Goal: Task Accomplishment & Management: Complete application form

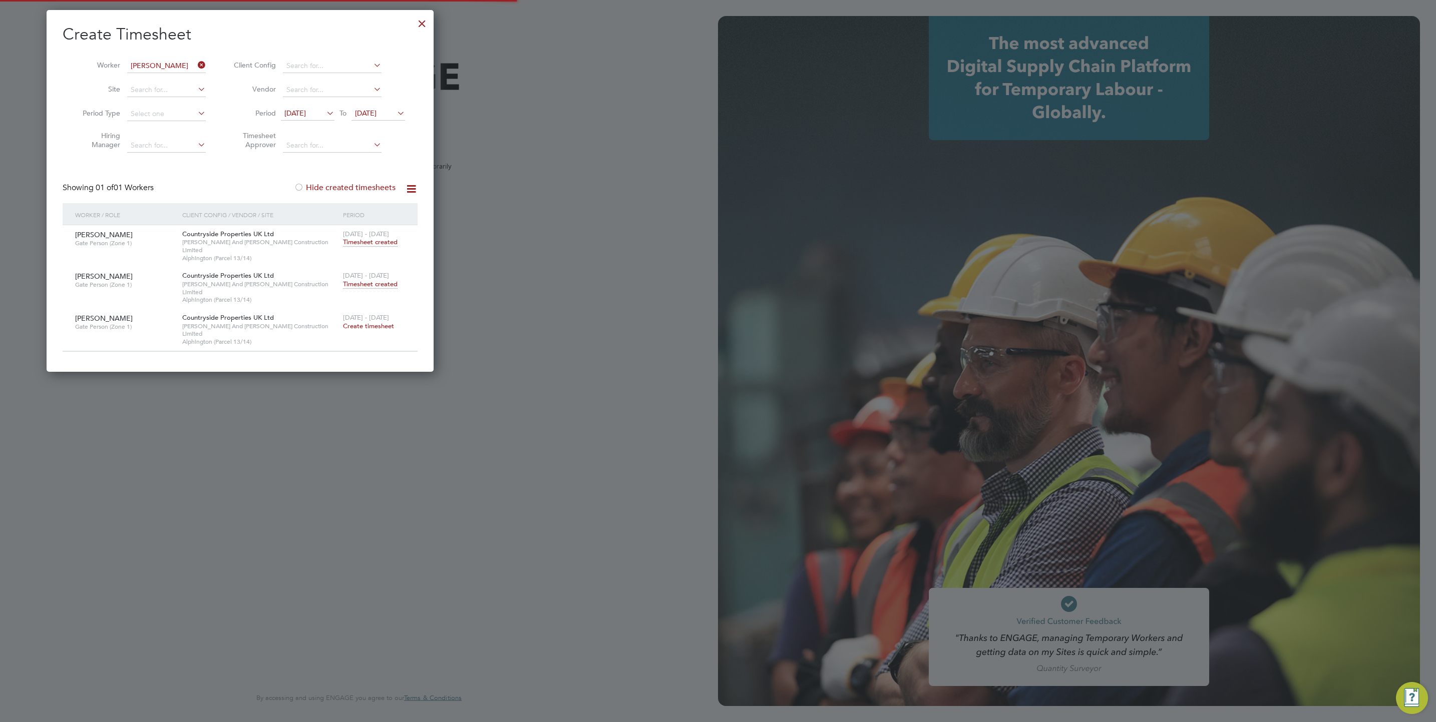
type input "j.mott@oandb.co.uk"
click at [431, 16] on div "Create Timesheet Worker Alan Nelson Site Period Type Hiring Manager Client Conf…" at bounding box center [240, 191] width 387 height 362
click at [424, 18] on div at bounding box center [422, 21] width 18 height 18
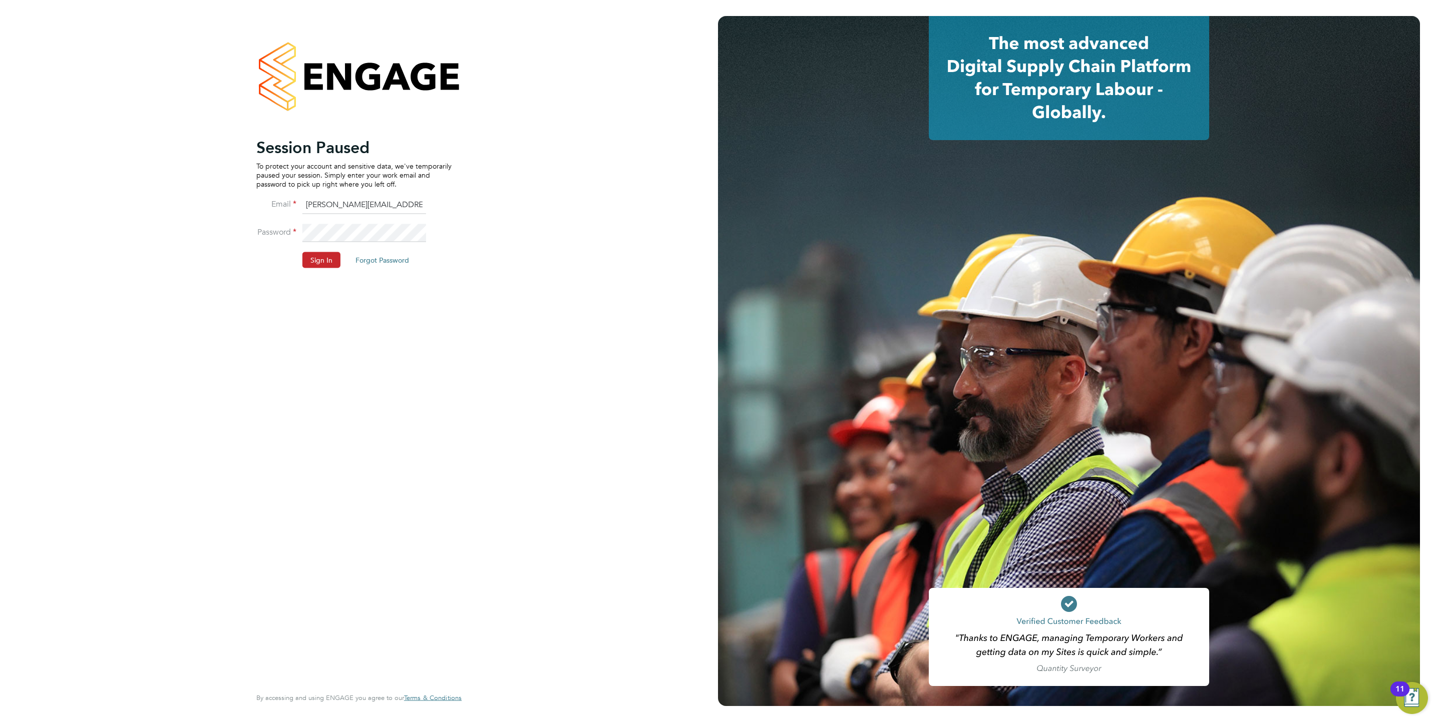
click at [329, 259] on button "Sign In" at bounding box center [321, 260] width 38 height 16
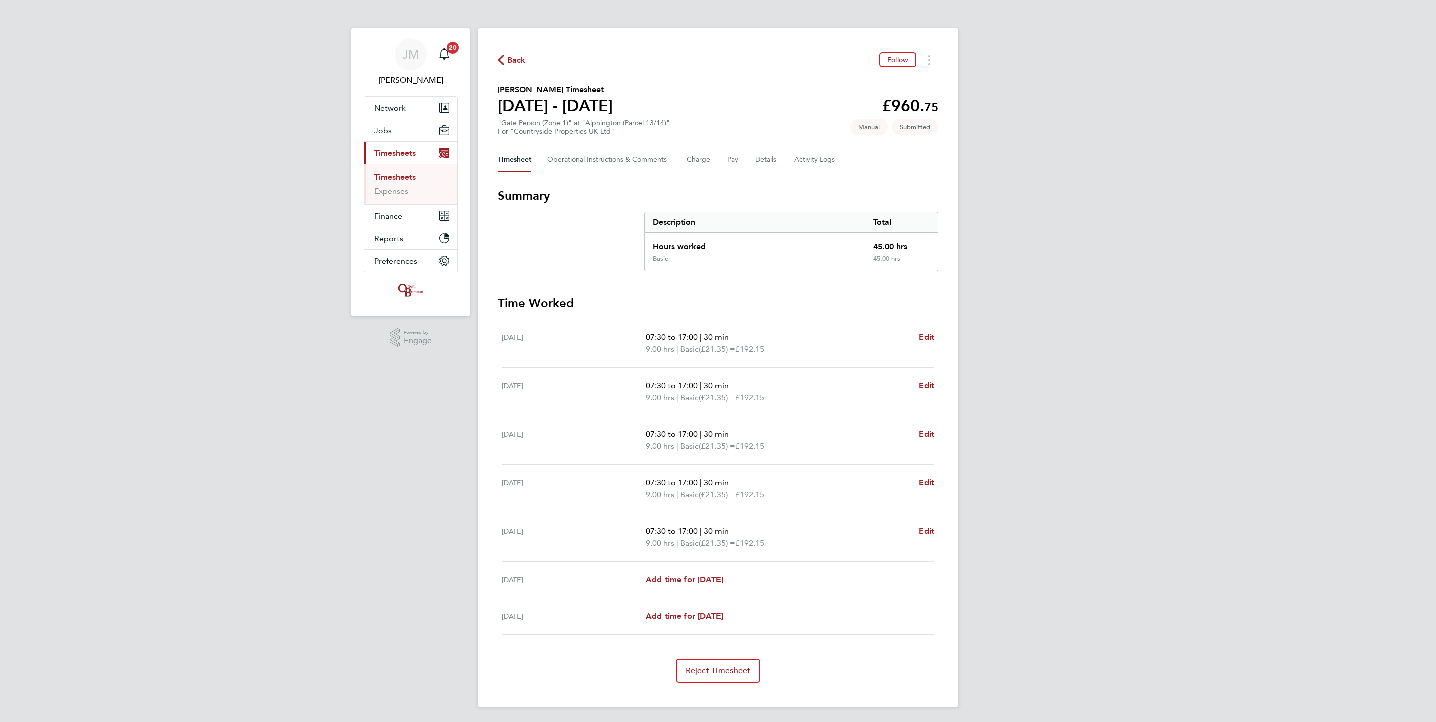
click at [396, 177] on link "Timesheets" at bounding box center [395, 177] width 42 height 10
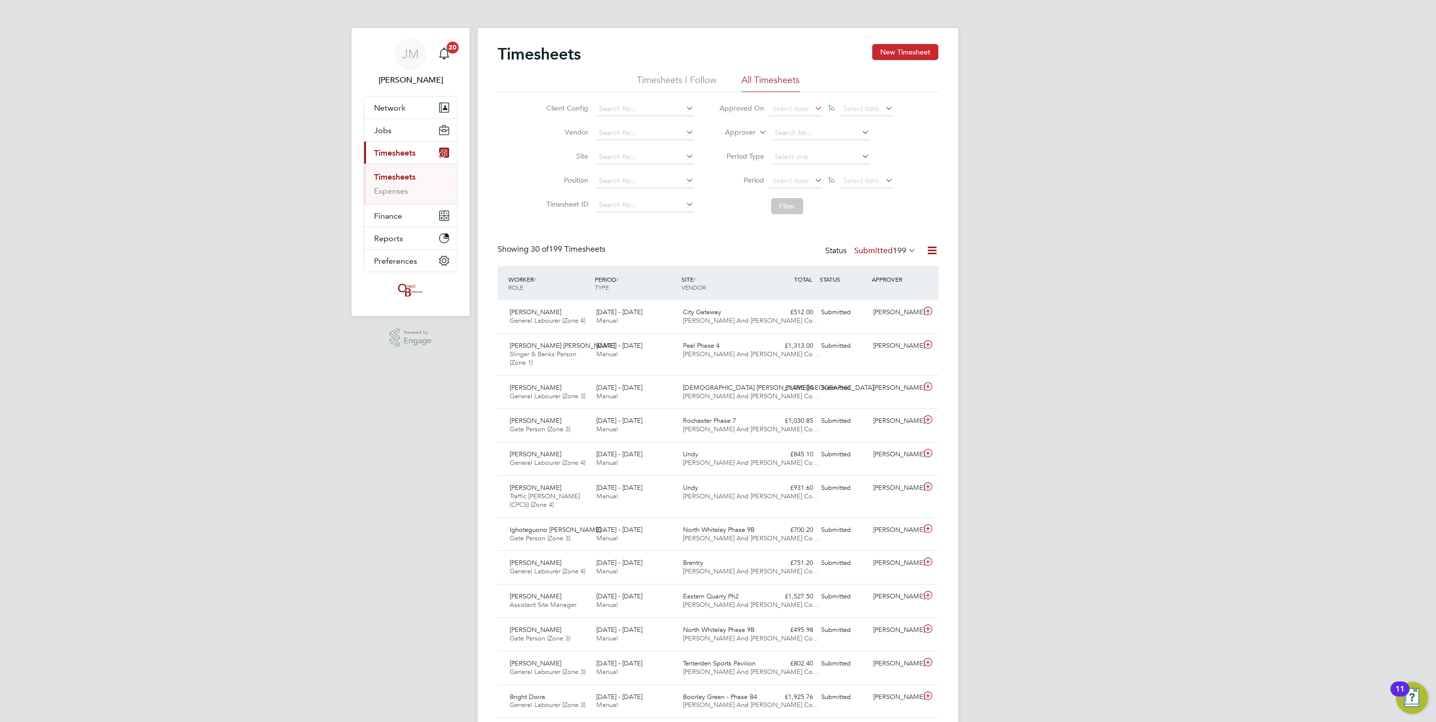
click at [895, 46] on button "New Timesheet" at bounding box center [905, 52] width 66 height 16
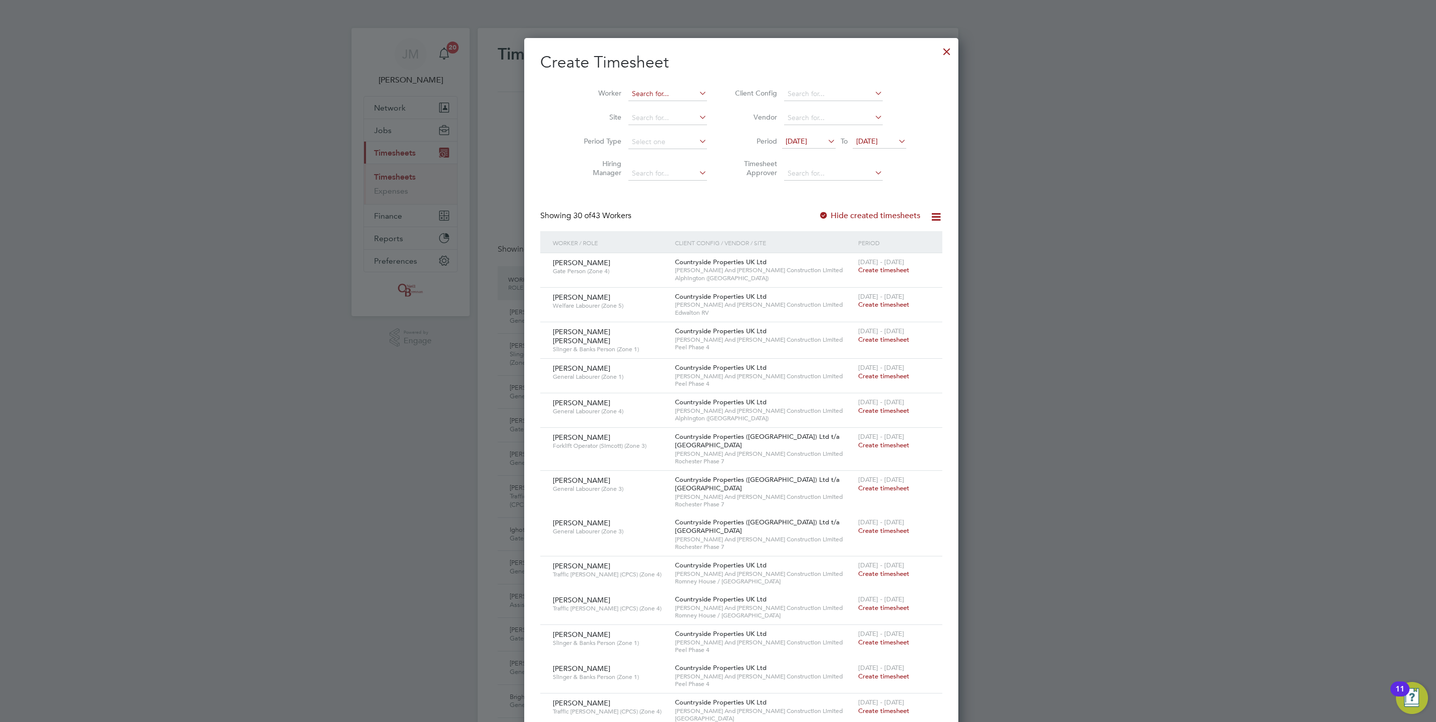
click at [640, 89] on input at bounding box center [667, 94] width 79 height 14
click at [624, 104] on b "Nation" at bounding box center [634, 108] width 23 height 9
type input "Phil Nation"
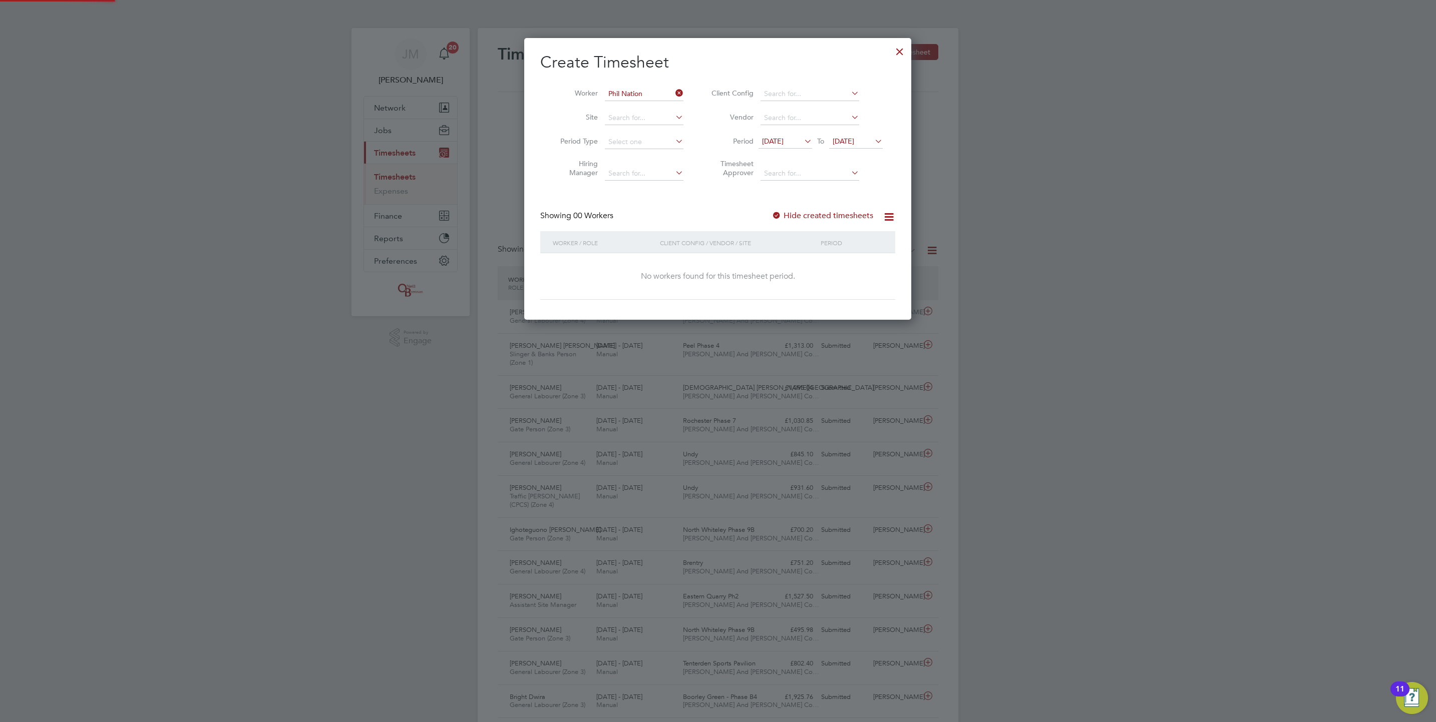
click at [858, 148] on span "[DATE]" at bounding box center [856, 142] width 54 height 14
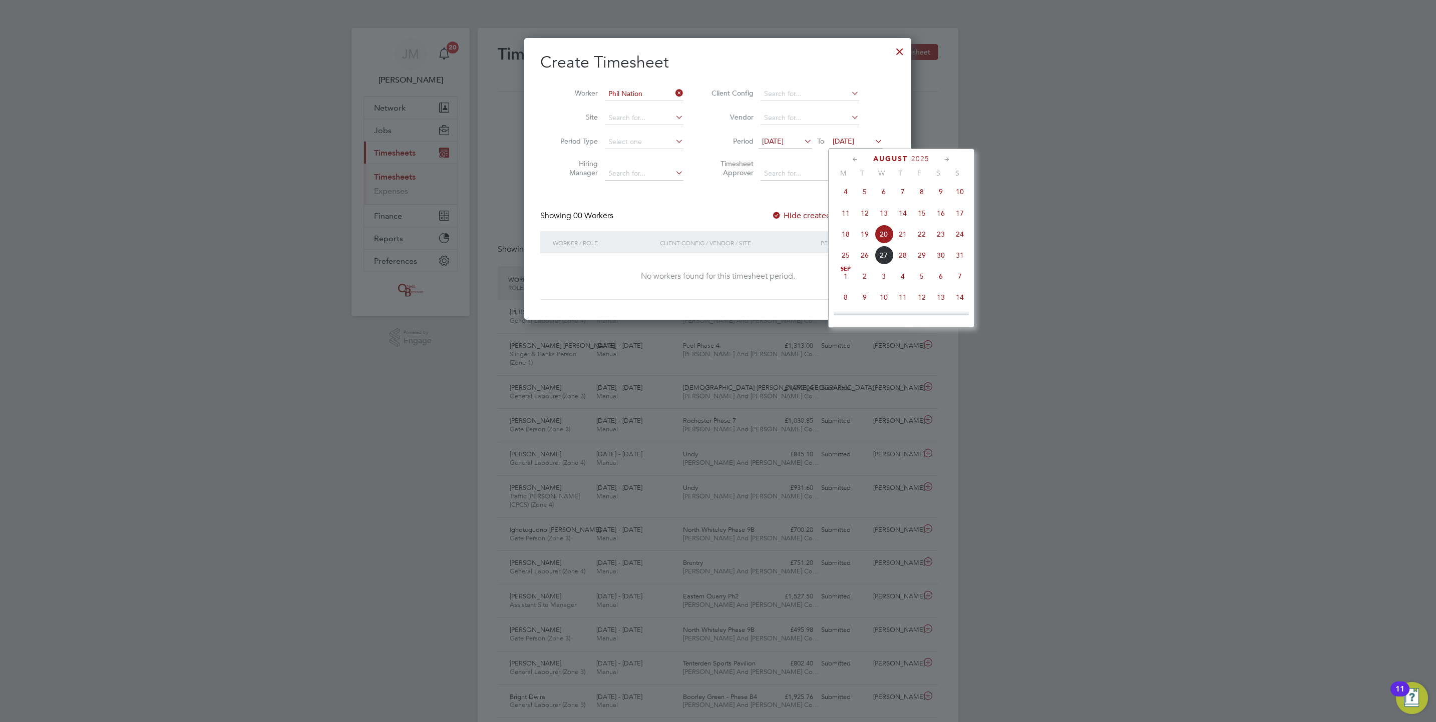
click at [917, 259] on span "29" at bounding box center [921, 255] width 19 height 19
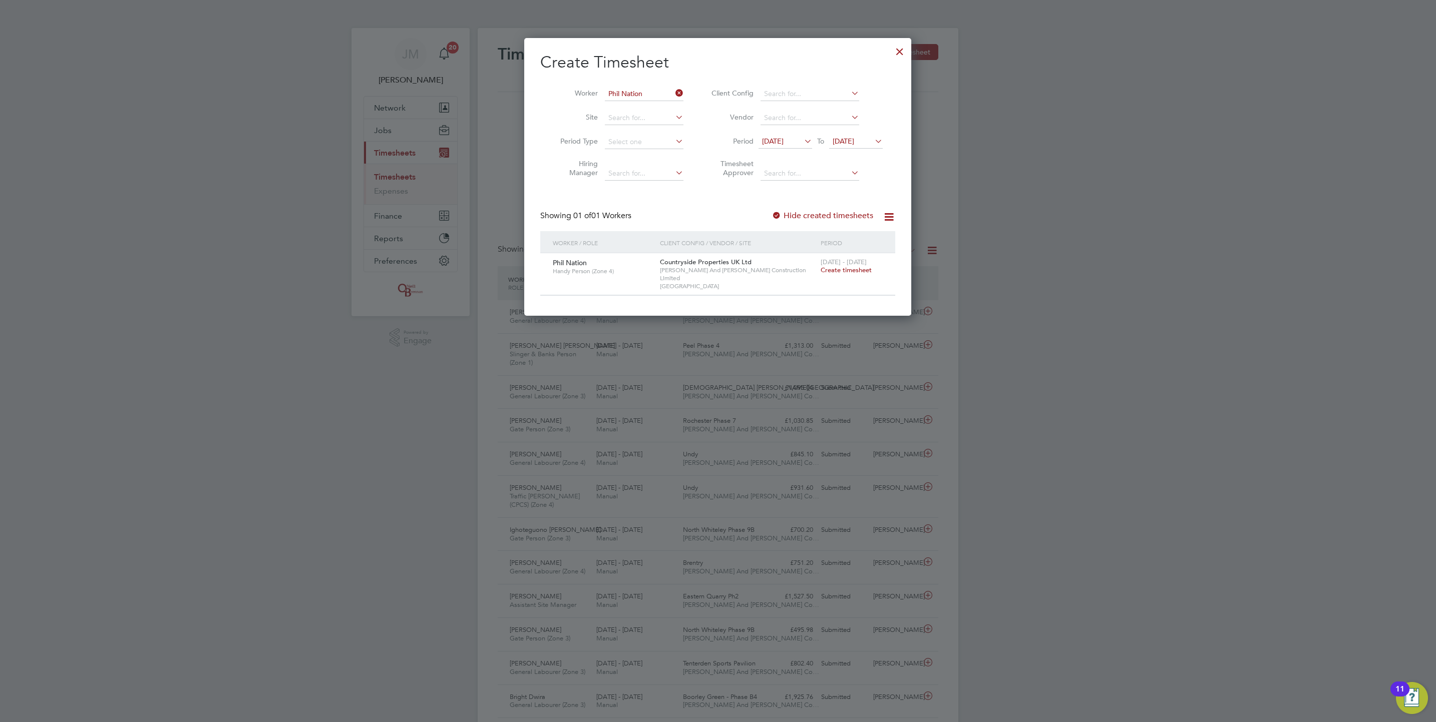
click at [839, 219] on label "Hide created timesheets" at bounding box center [822, 216] width 102 height 10
click at [841, 214] on label "Hide created timesheets" at bounding box center [822, 216] width 102 height 10
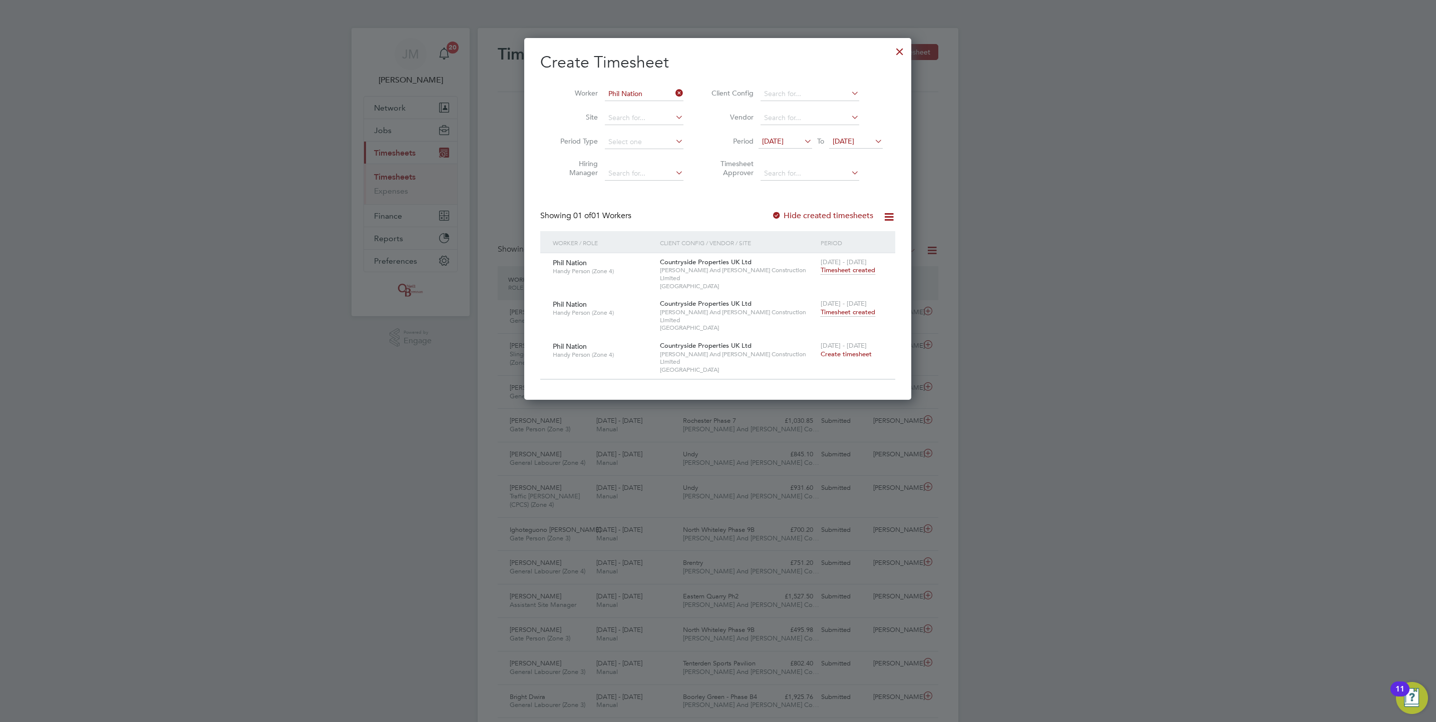
click at [845, 308] on span "Timesheet created" at bounding box center [847, 312] width 55 height 9
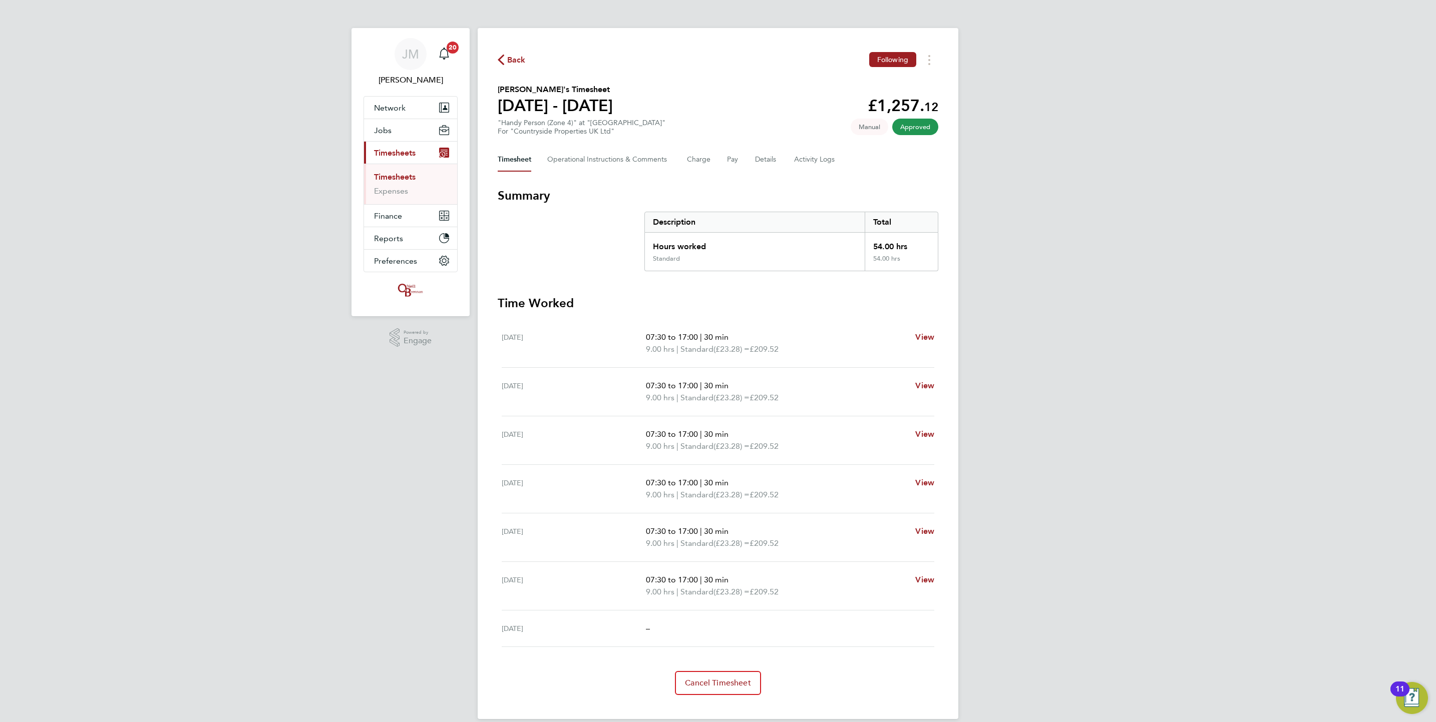
drag, startPoint x: 390, startPoint y: 175, endPoint x: 169, endPoint y: 691, distance: 562.2
click at [390, 175] on link "Timesheets" at bounding box center [395, 177] width 42 height 10
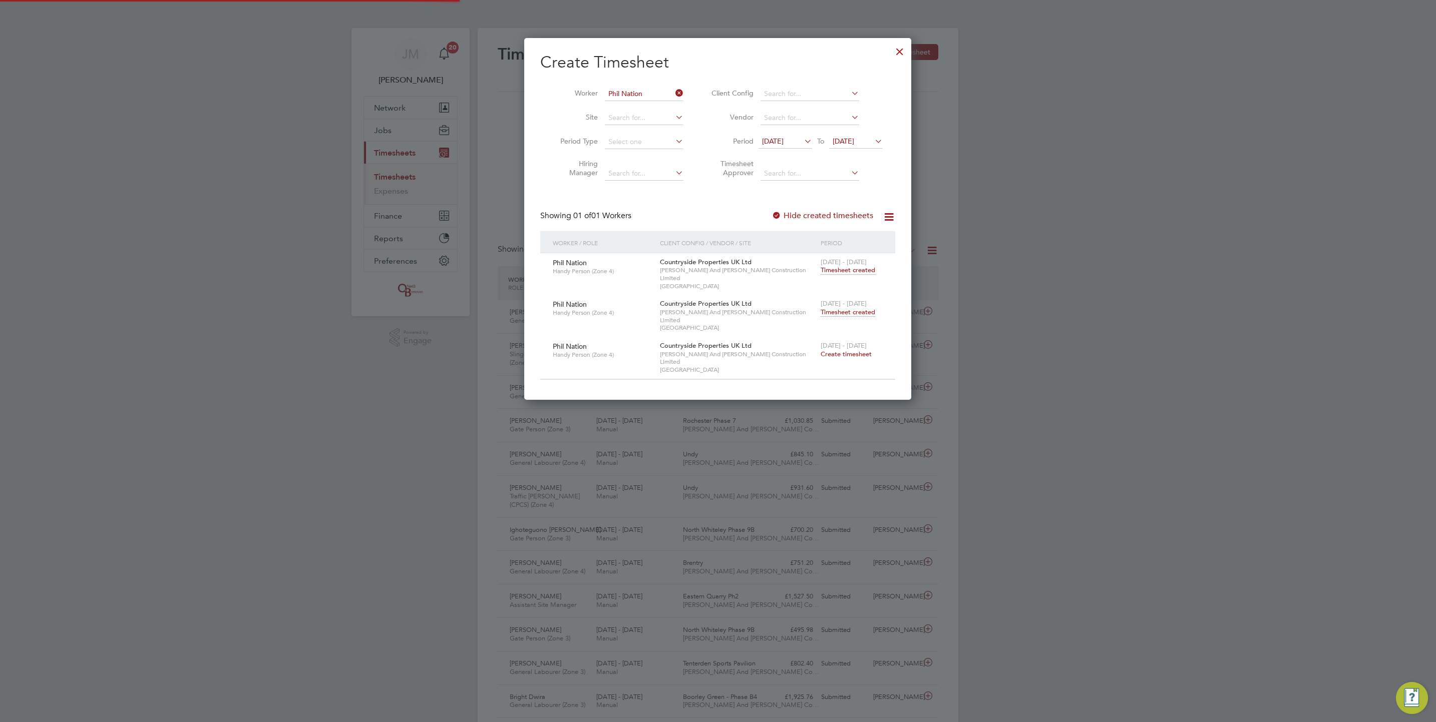
scroll to position [26, 87]
click at [653, 86] on li "Worker [PERSON_NAME]" at bounding box center [618, 94] width 156 height 24
click at [647, 93] on input at bounding box center [644, 94] width 79 height 14
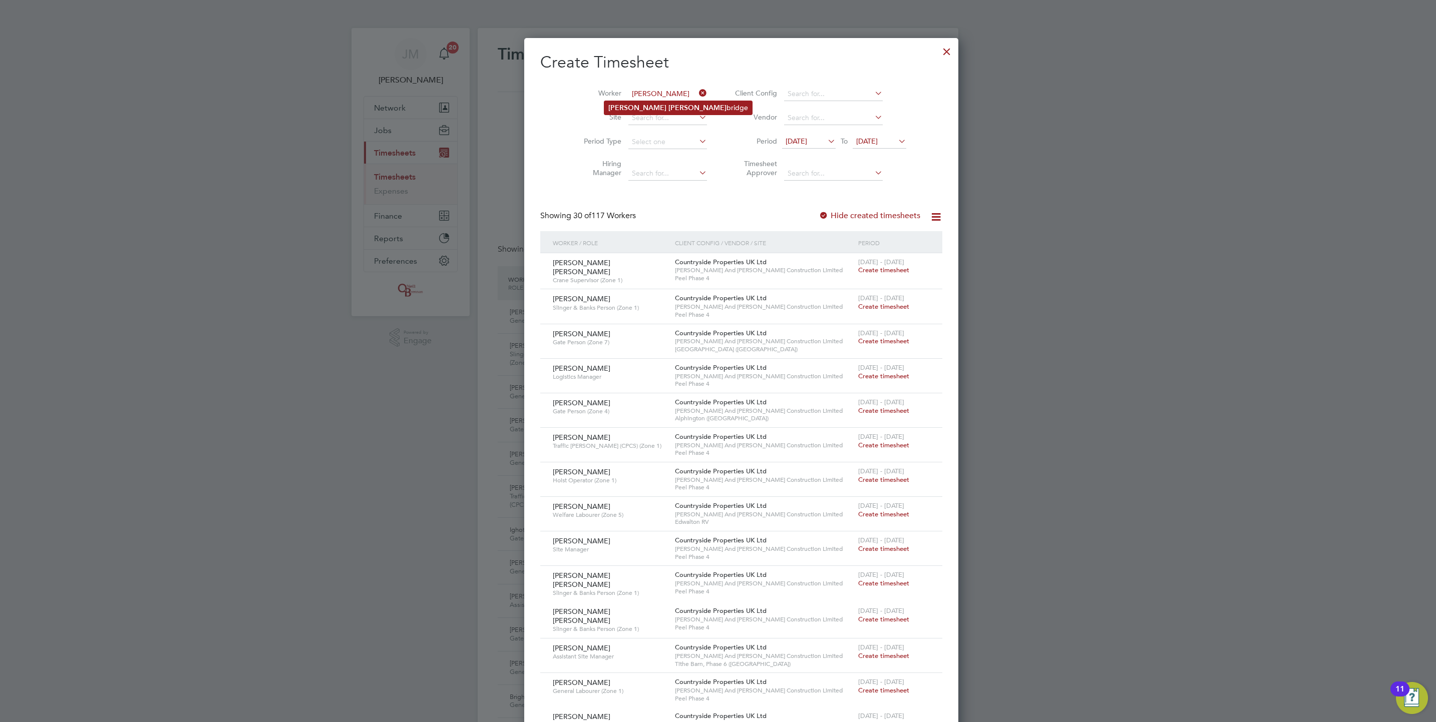
click at [634, 107] on li "[PERSON_NAME] bridge" at bounding box center [678, 108] width 148 height 14
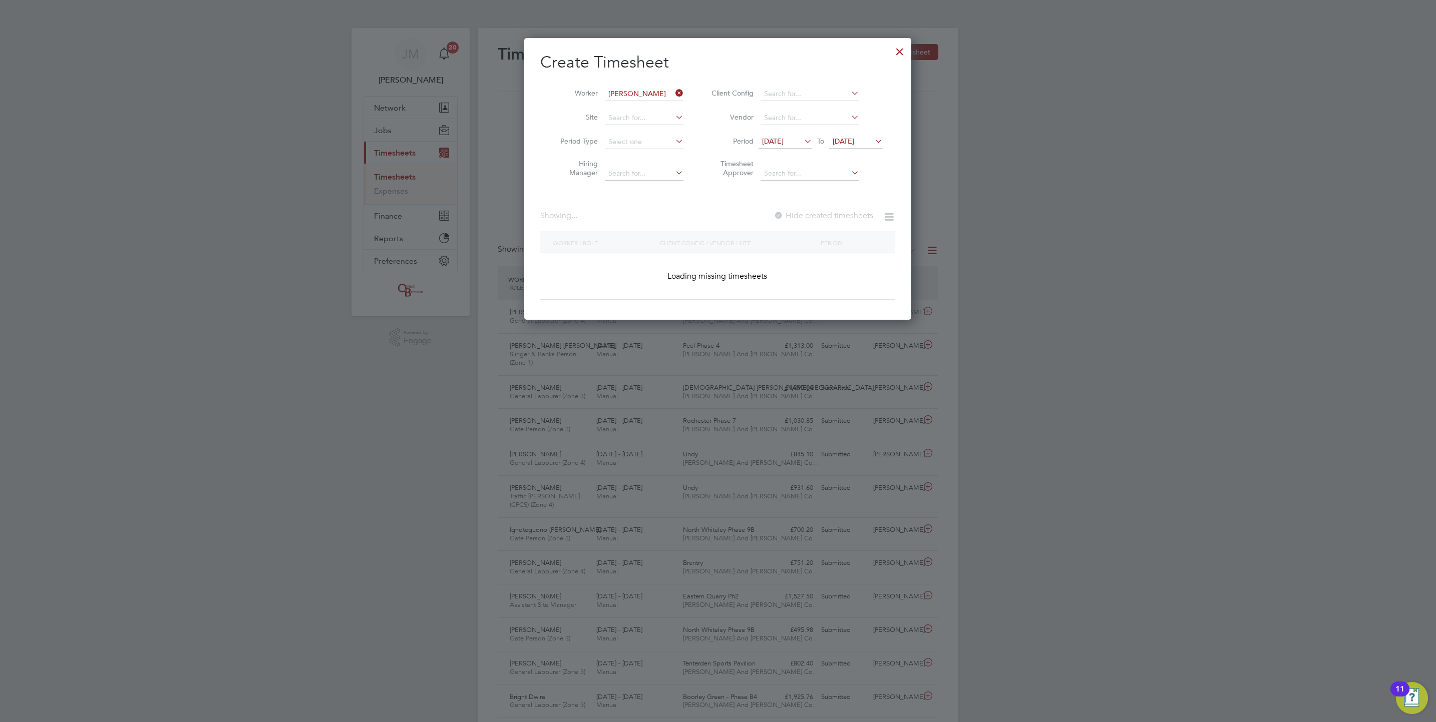
type input "[PERSON_NAME]"
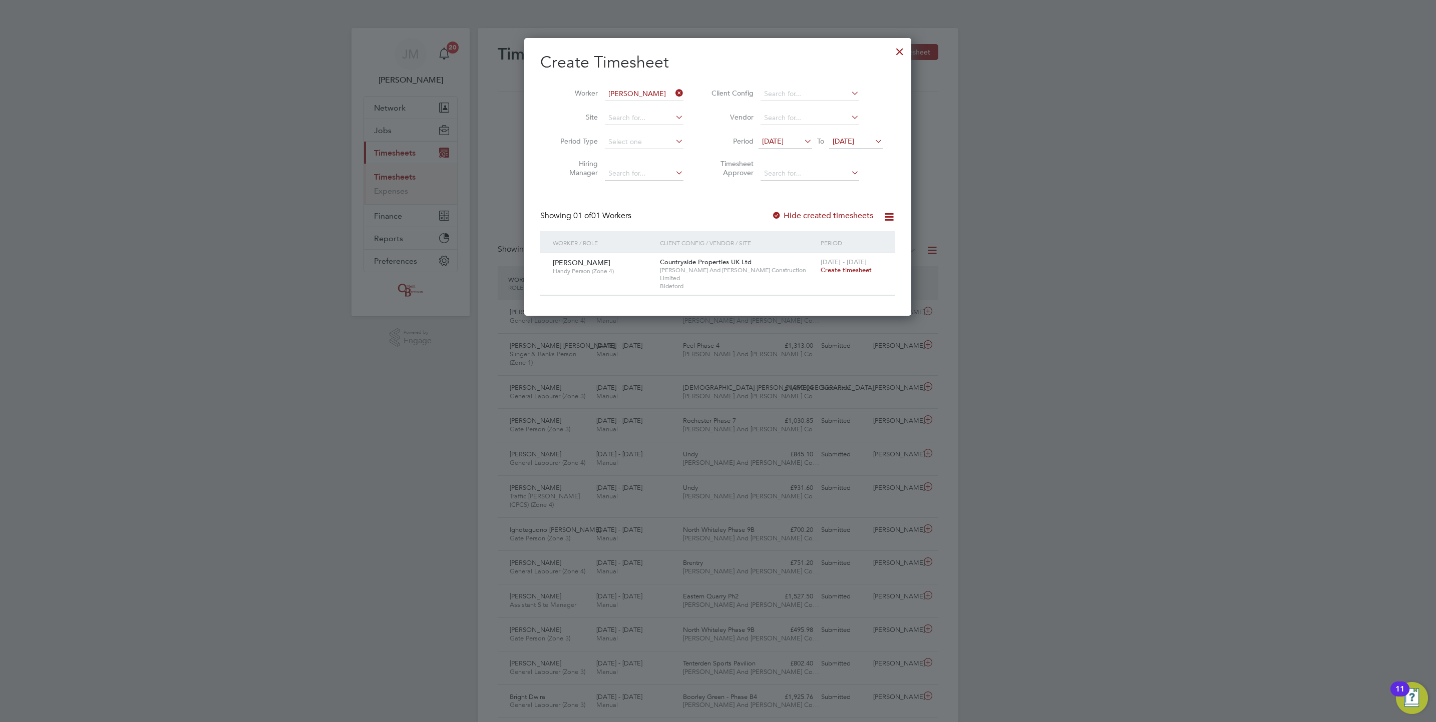
click at [850, 215] on label "Hide created timesheets" at bounding box center [822, 216] width 102 height 10
click at [844, 218] on label "Hide created timesheets" at bounding box center [822, 216] width 102 height 10
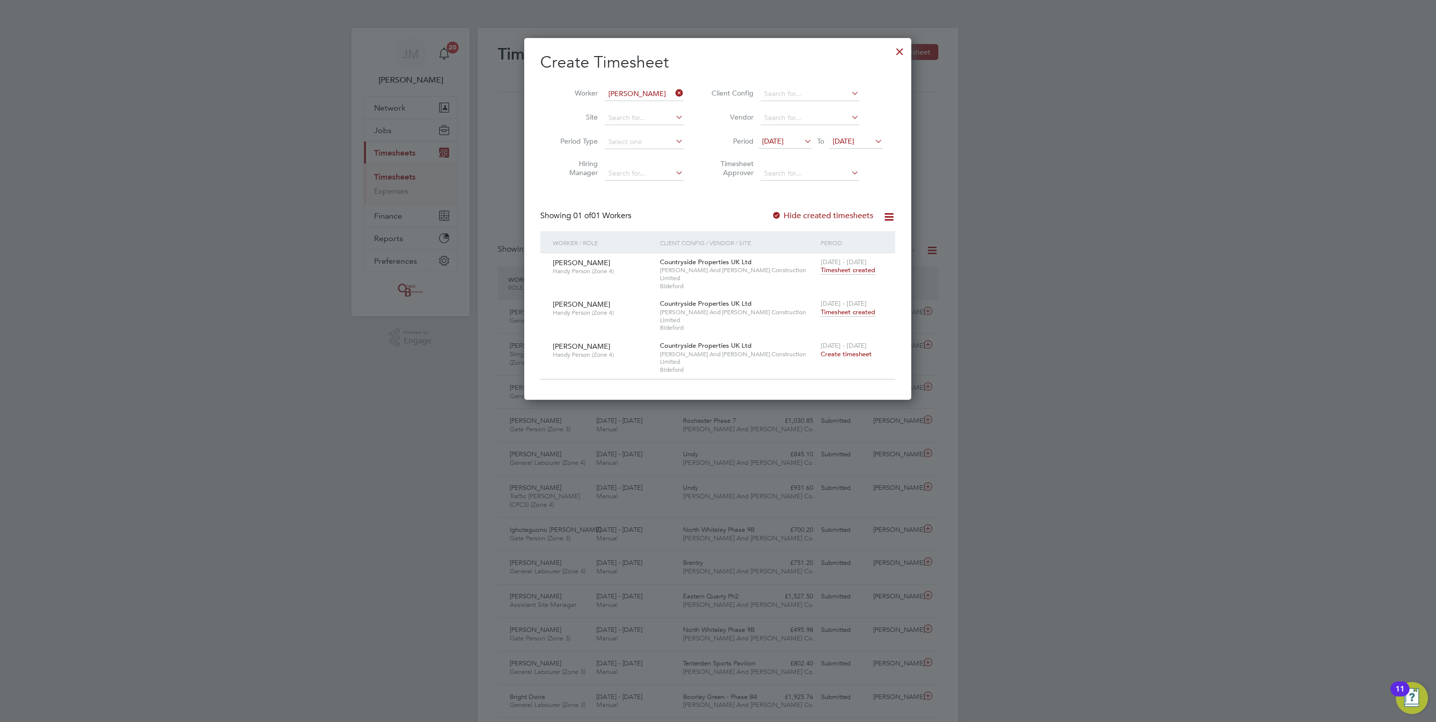
click at [851, 308] on span "Timesheet created" at bounding box center [847, 312] width 55 height 9
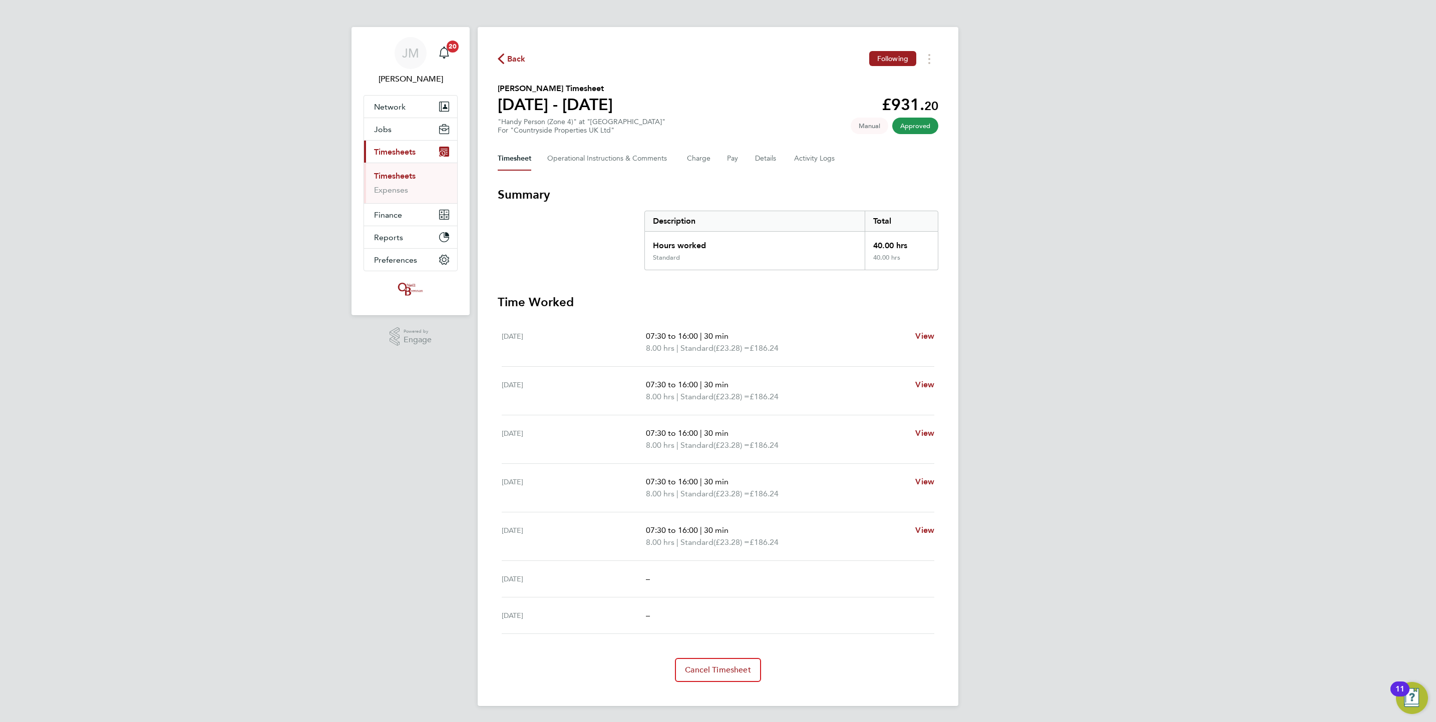
click at [378, 177] on link "Timesheets" at bounding box center [395, 176] width 42 height 10
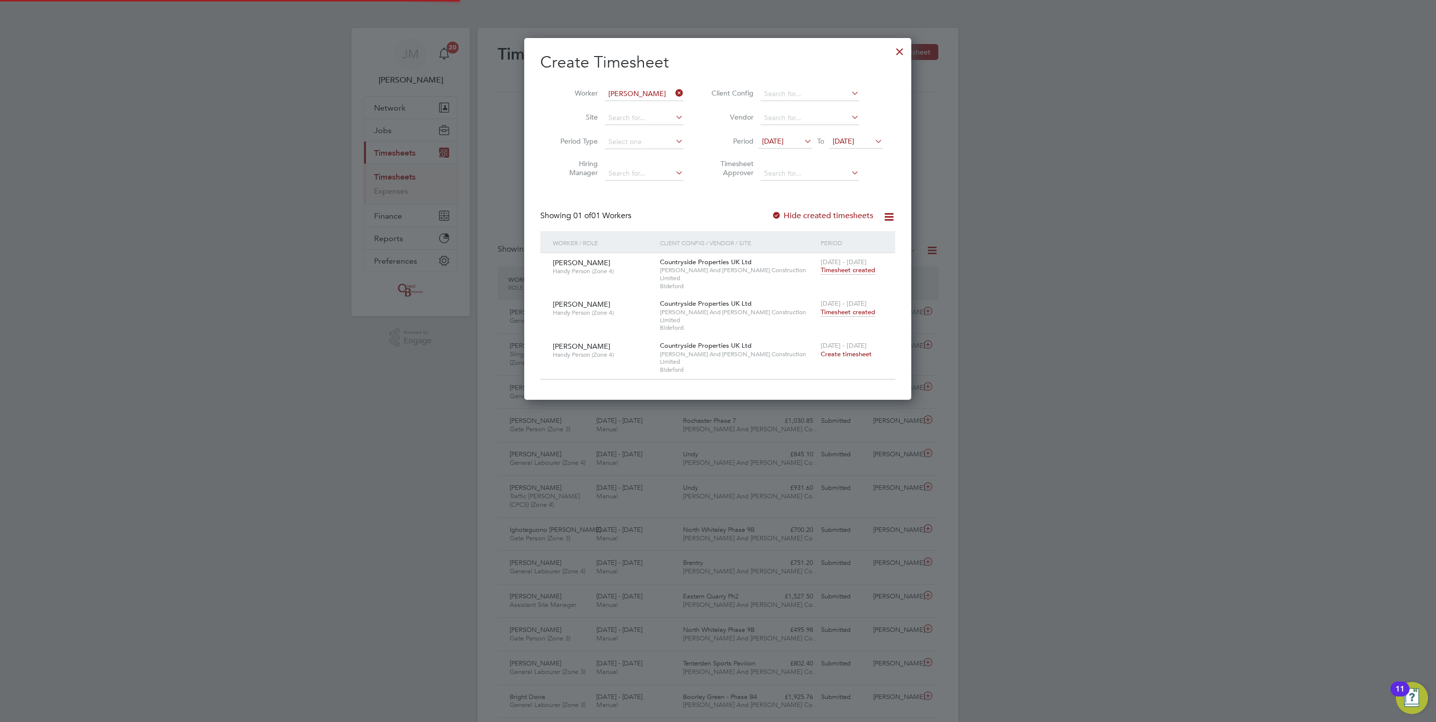
scroll to position [5, 5]
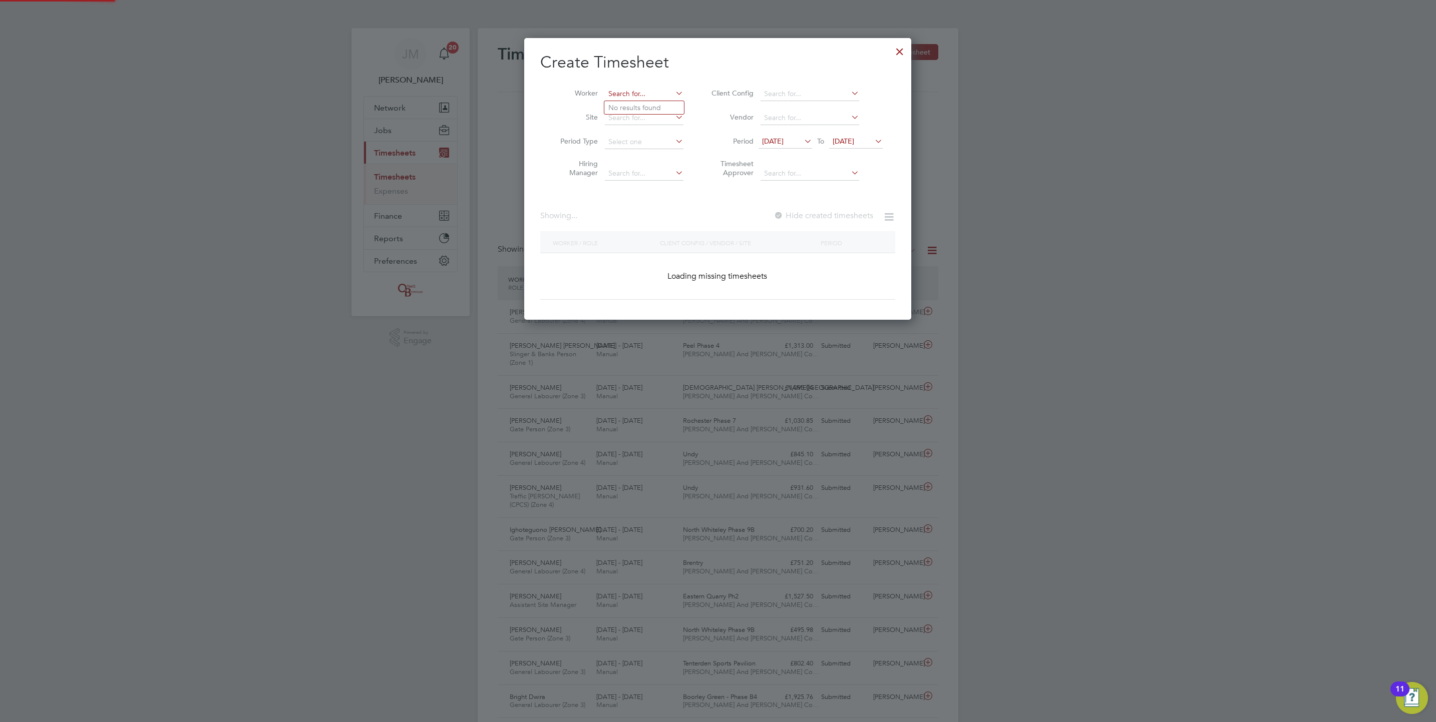
click at [667, 89] on input at bounding box center [644, 94] width 79 height 14
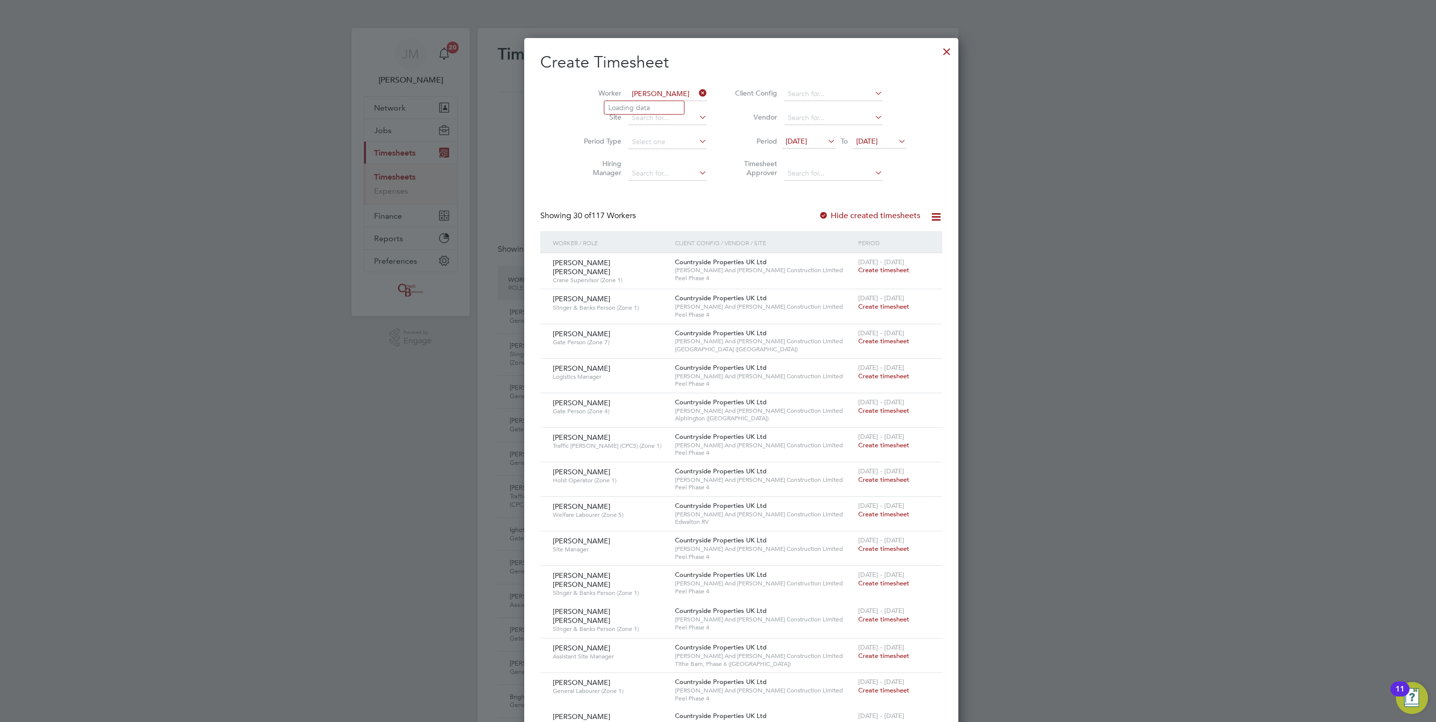
type input "[PERSON_NAME]"
click at [643, 96] on input at bounding box center [667, 94] width 79 height 14
click at [652, 101] on li "[PERSON_NAME]" at bounding box center [667, 108] width 126 height 14
type input "[PERSON_NAME]"
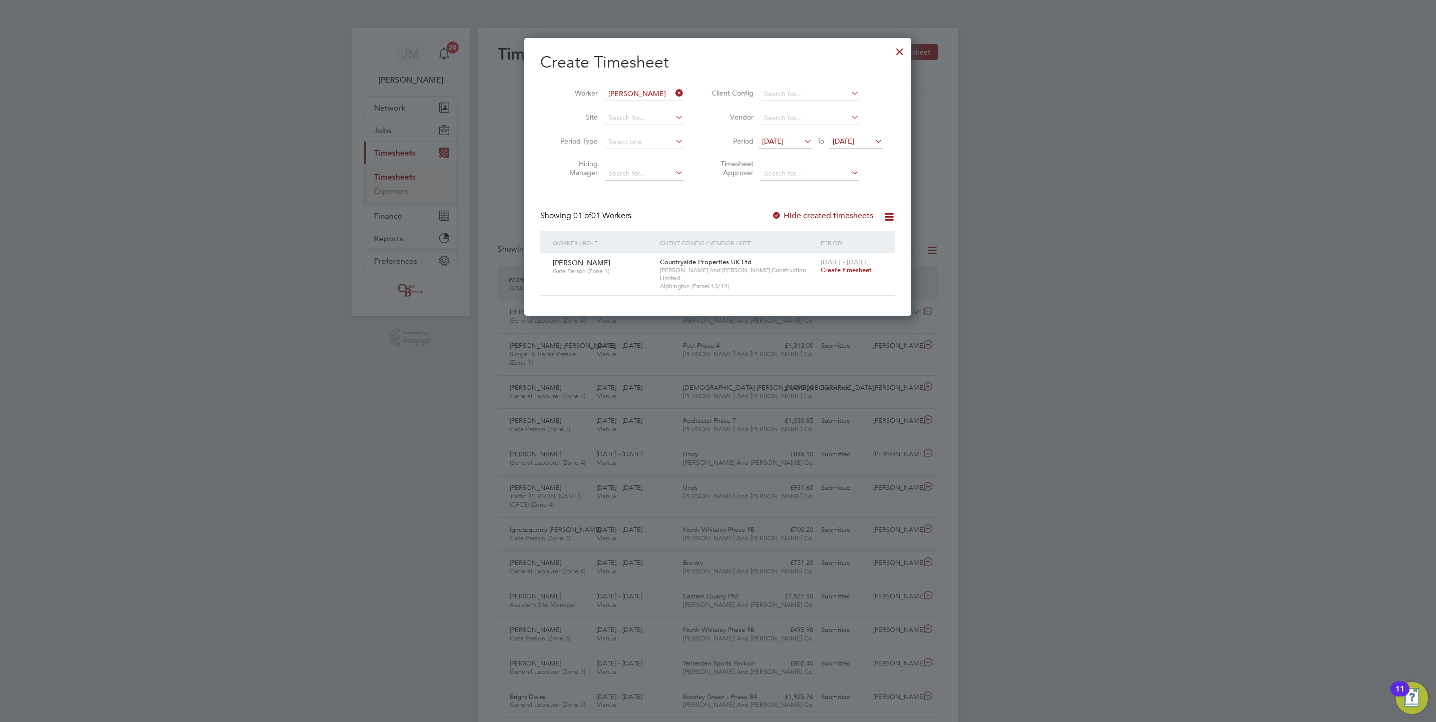
click at [836, 212] on label "Hide created timesheets" at bounding box center [822, 216] width 102 height 10
click at [847, 211] on label "Hide created timesheets" at bounding box center [822, 216] width 102 height 10
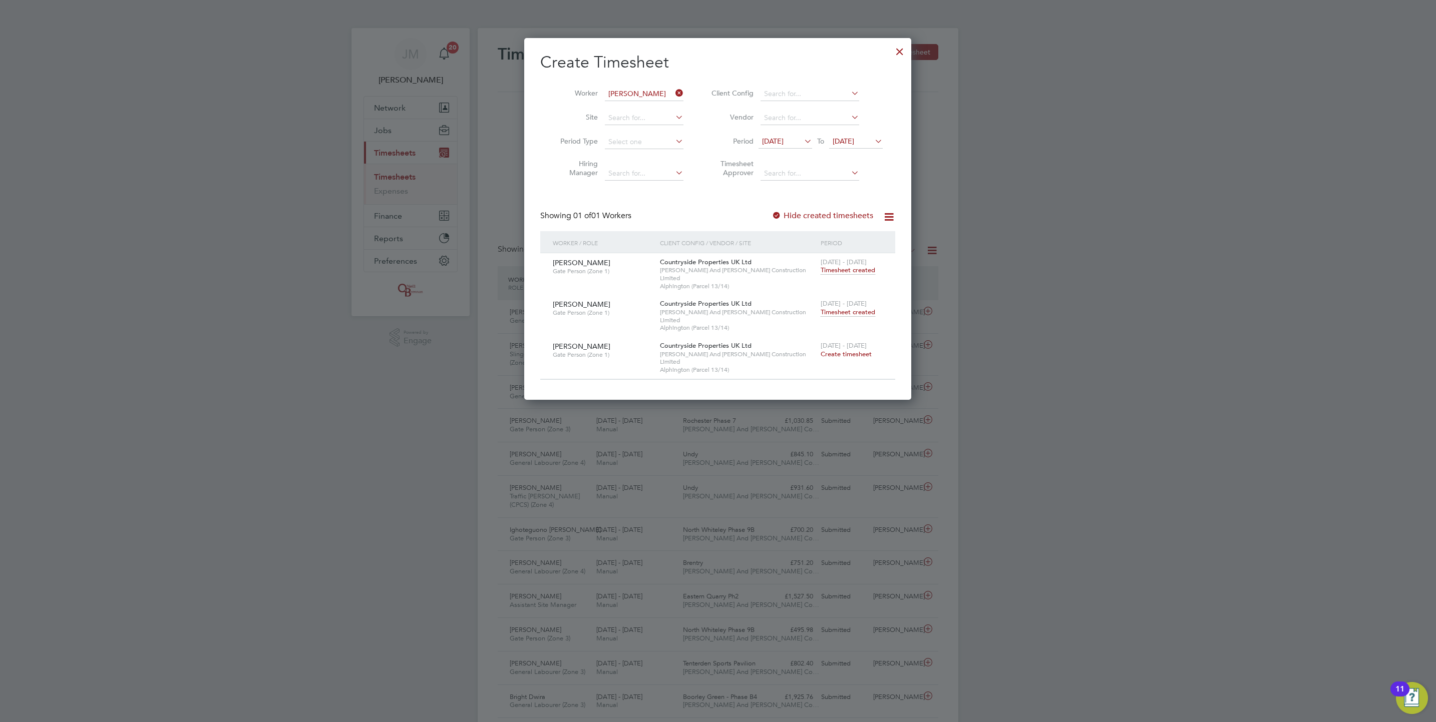
click at [854, 299] on span "[DATE] - [DATE]" at bounding box center [843, 303] width 46 height 9
click at [855, 308] on span "Timesheet created" at bounding box center [847, 312] width 55 height 9
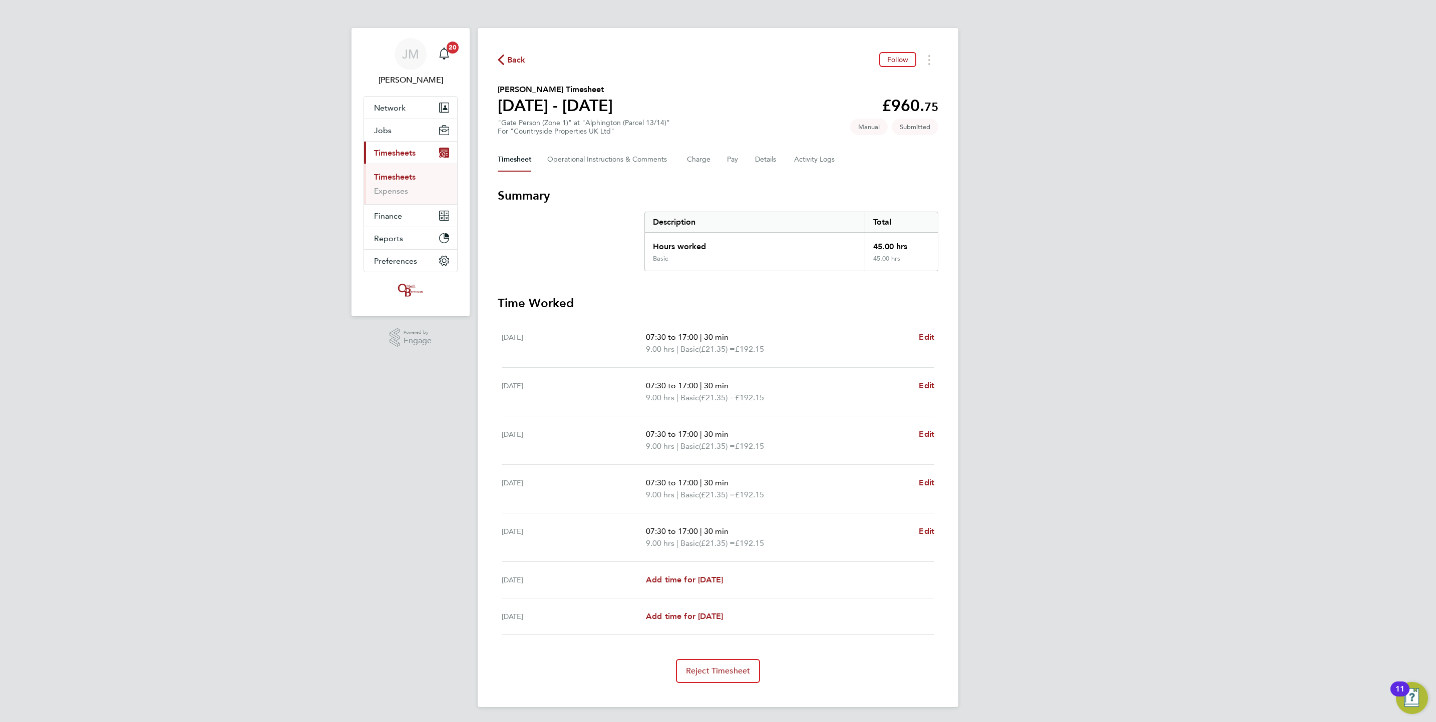
click at [777, 153] on div "Timesheet Operational Instructions & Comments Charge Pay Details Activity Logs" at bounding box center [718, 160] width 440 height 24
click at [772, 156] on button "Details" at bounding box center [766, 160] width 23 height 24
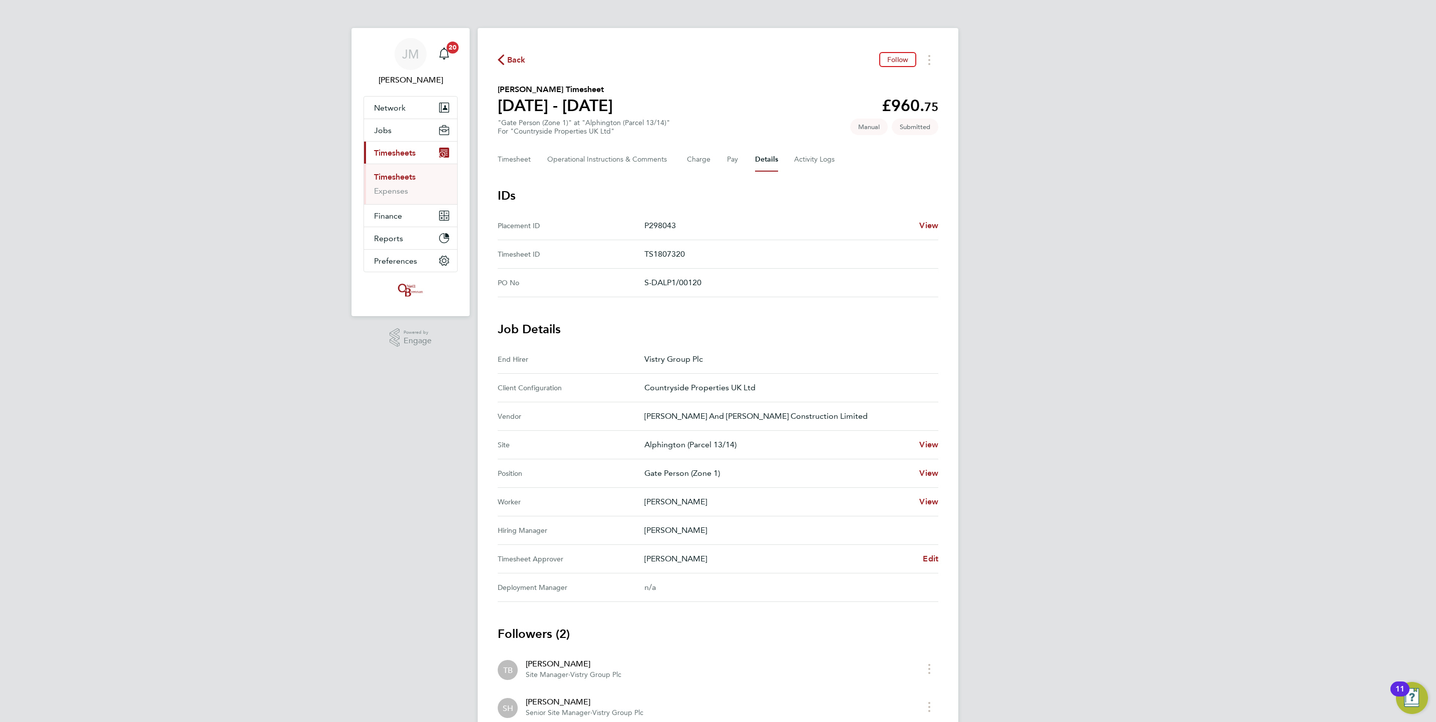
click at [398, 179] on link "Timesheets" at bounding box center [395, 177] width 42 height 10
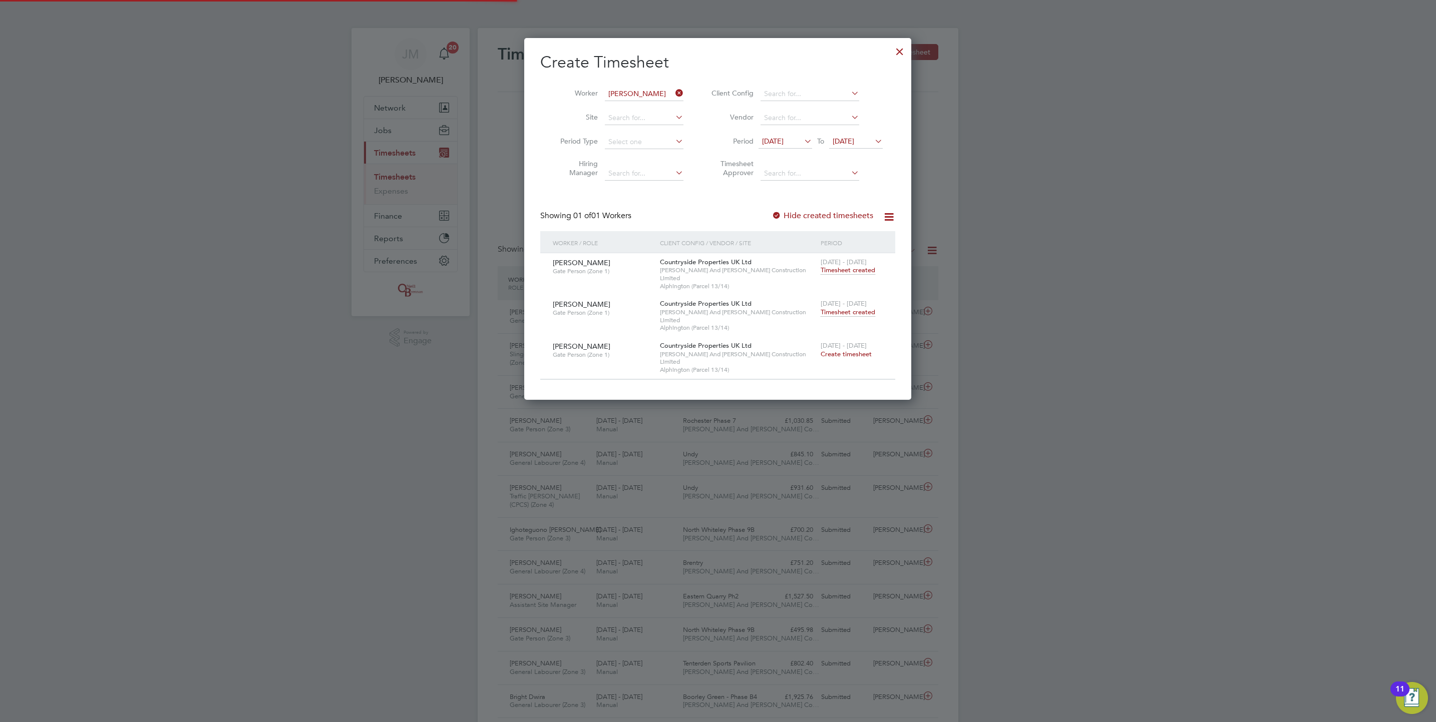
scroll to position [26, 87]
click at [673, 91] on icon at bounding box center [673, 93] width 0 height 14
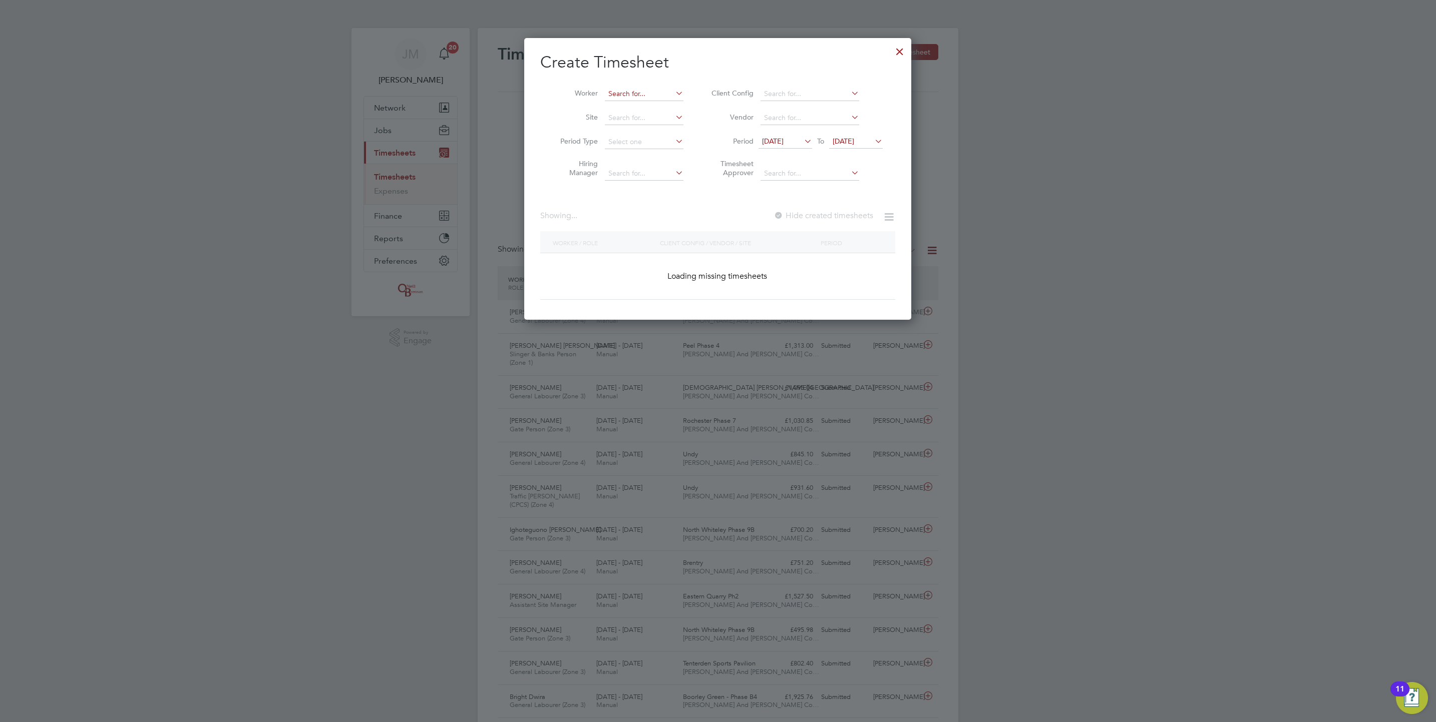
click at [650, 93] on input at bounding box center [644, 94] width 79 height 14
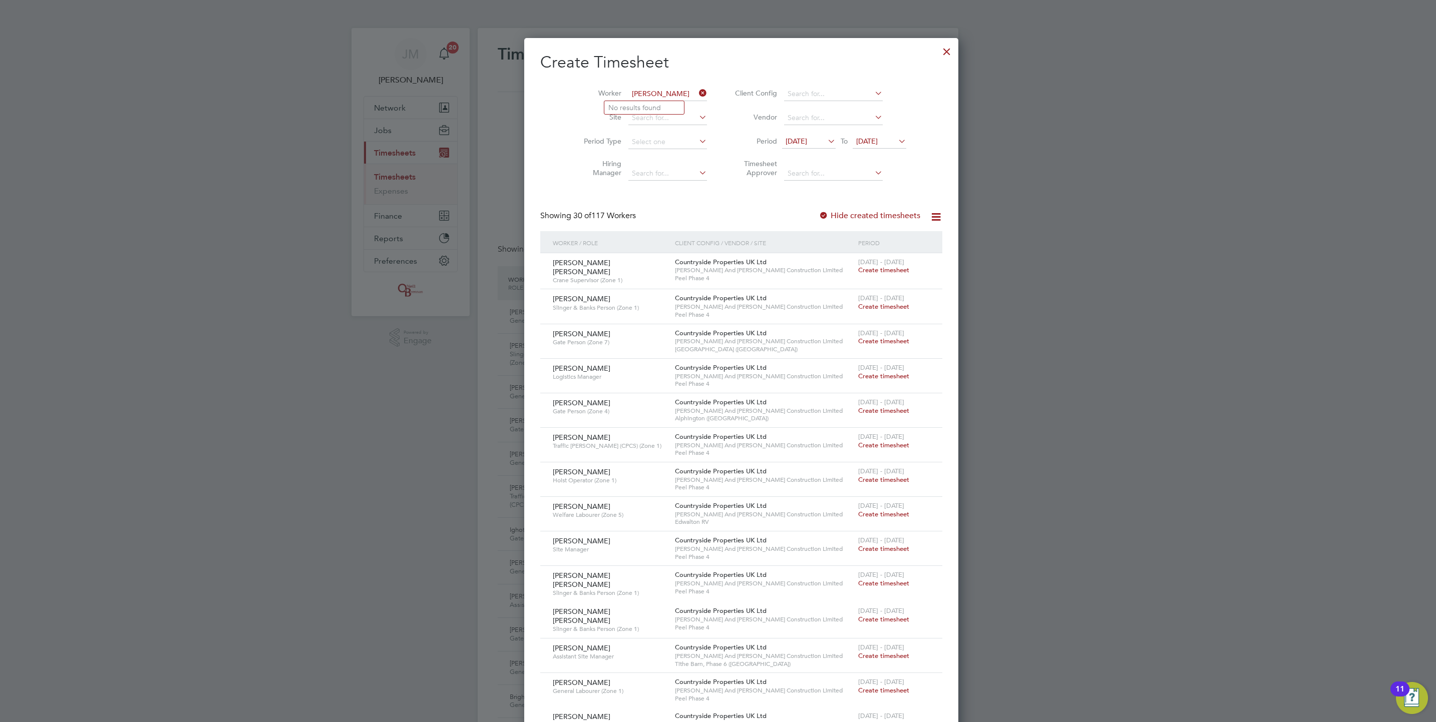
click at [631, 93] on input "[PERSON_NAME]" at bounding box center [667, 94] width 79 height 14
click at [639, 104] on b "[PERSON_NAME]" at bounding box center [667, 108] width 58 height 9
type input "[PERSON_NAME]"
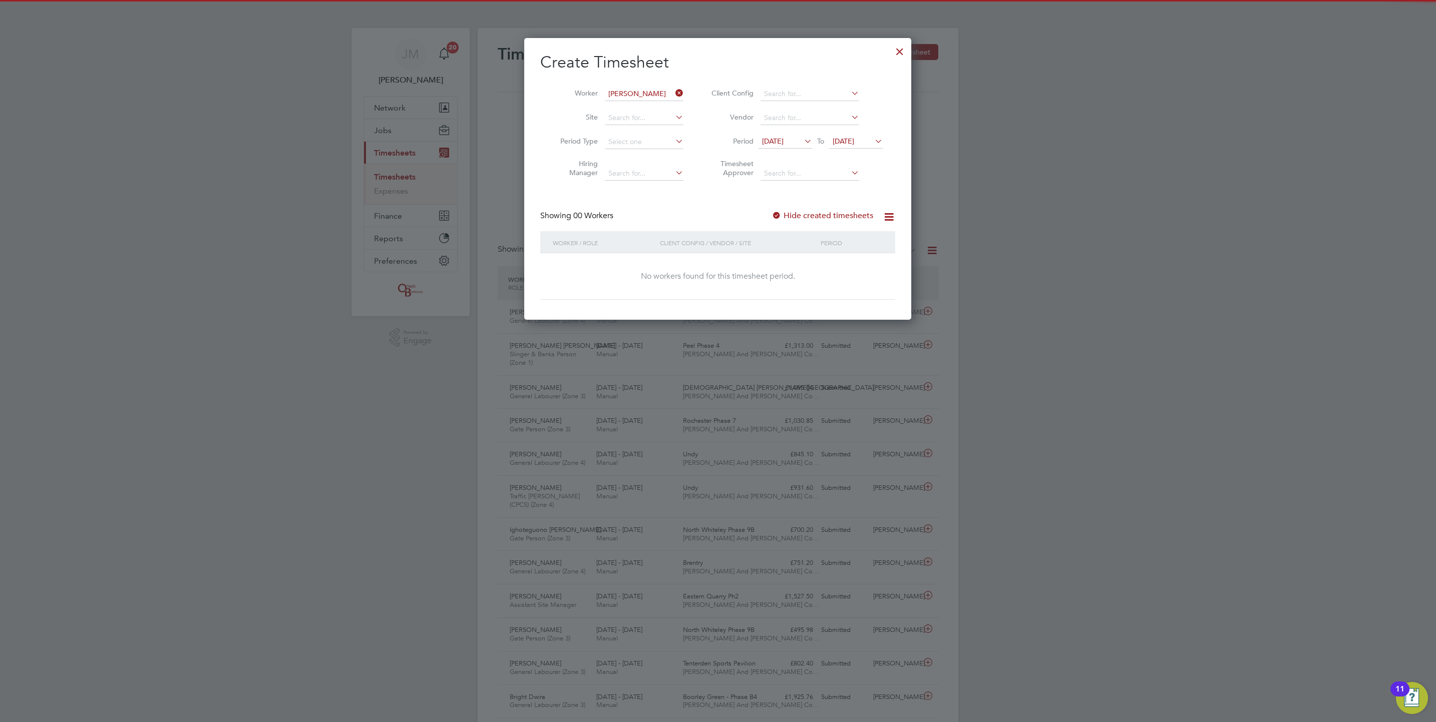
click at [854, 219] on label "Hide created timesheets" at bounding box center [822, 216] width 102 height 10
click at [850, 218] on div "Hide created timesheets" at bounding box center [823, 216] width 104 height 11
click at [850, 218] on label "Hide created timesheets" at bounding box center [822, 216] width 102 height 10
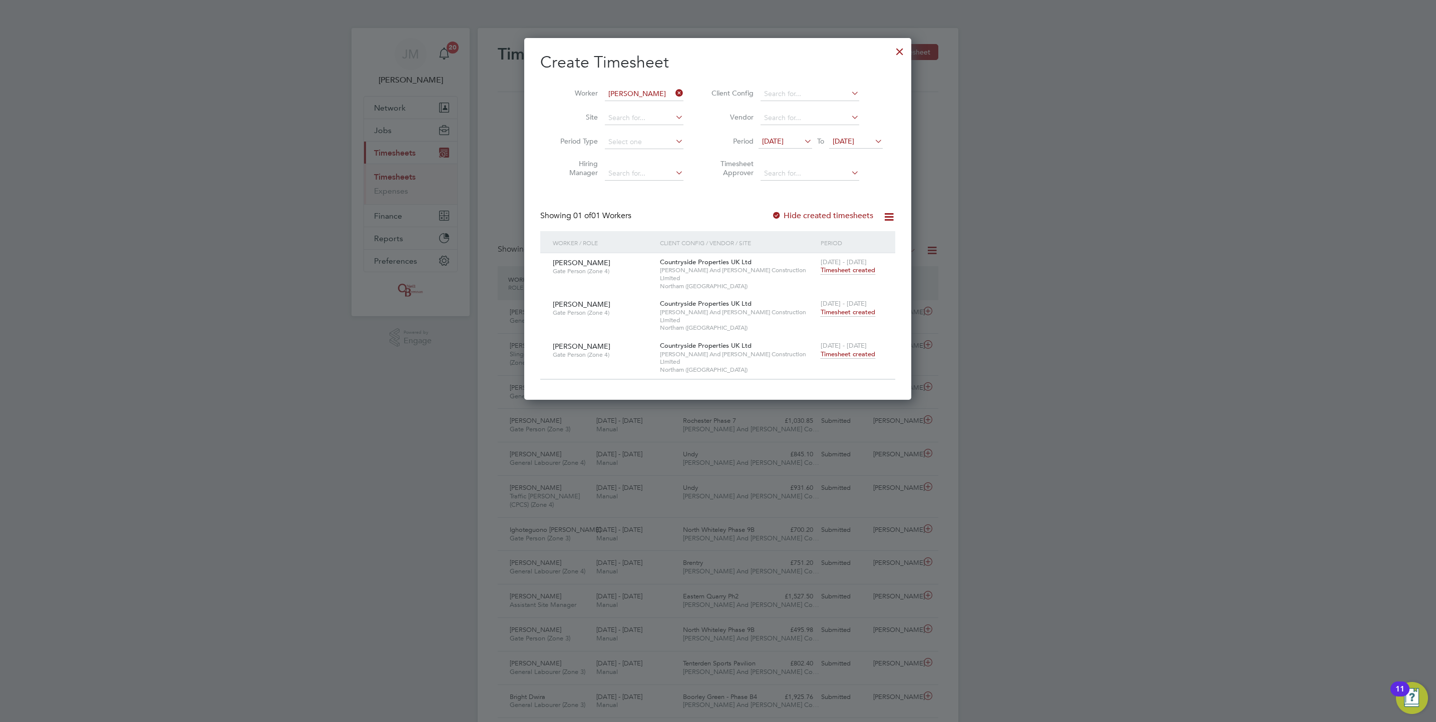
click at [864, 308] on span "Timesheet created" at bounding box center [847, 312] width 55 height 9
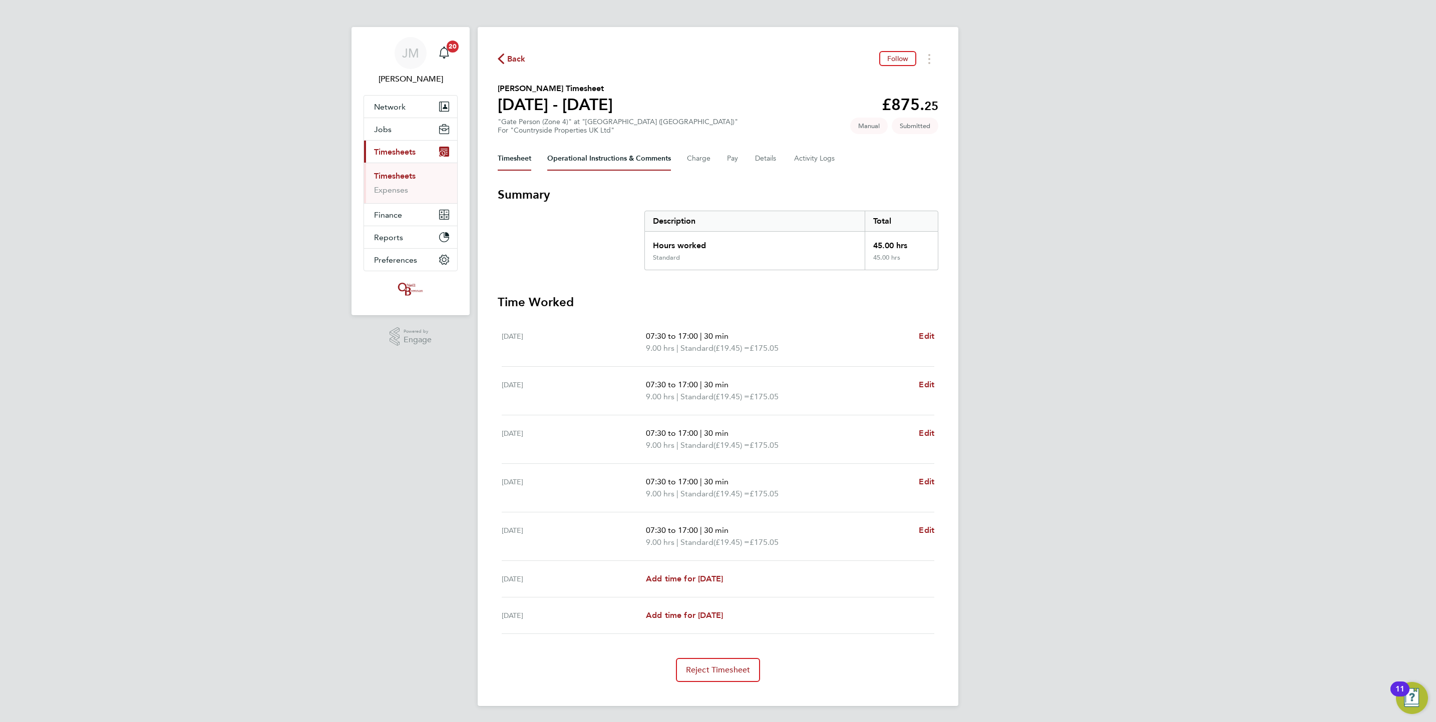
click at [626, 155] on Comments-tab "Operational Instructions & Comments" at bounding box center [609, 159] width 124 height 24
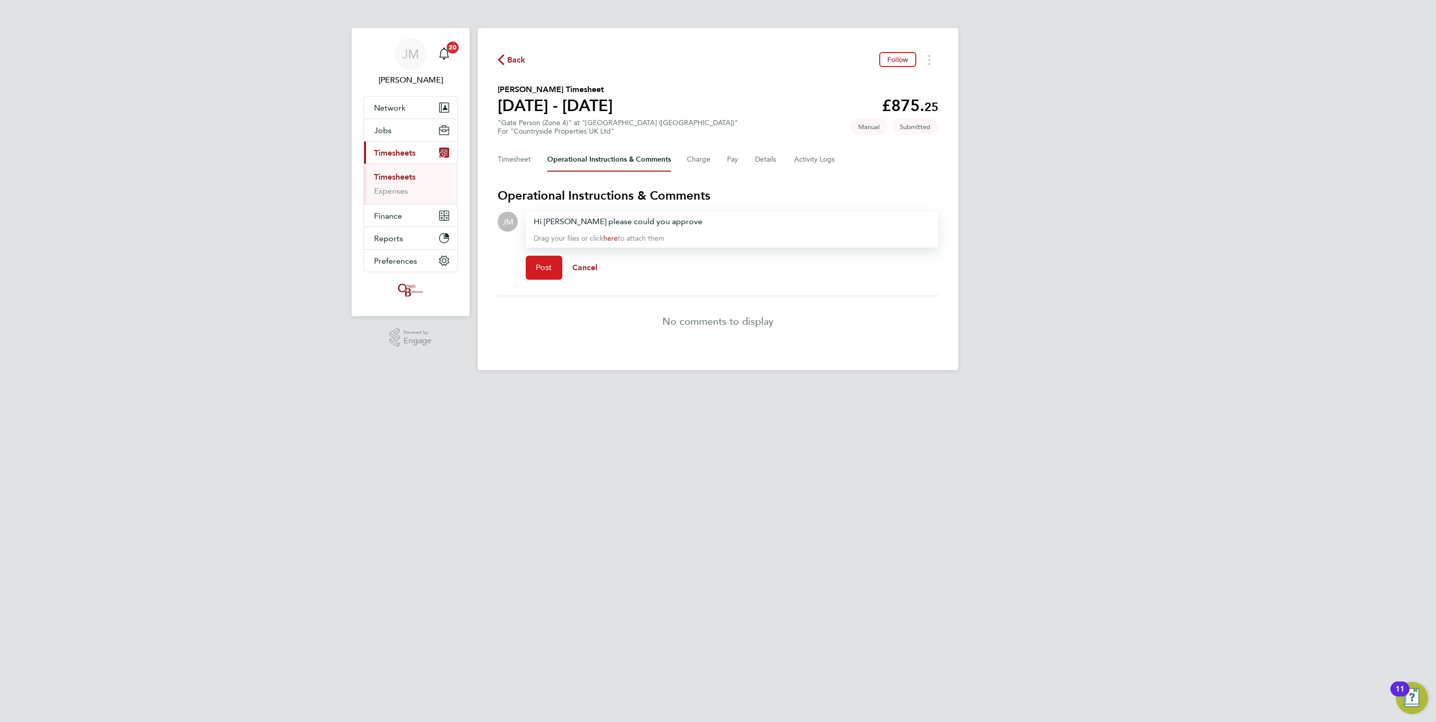
click at [547, 268] on span "Post" at bounding box center [544, 268] width 17 height 10
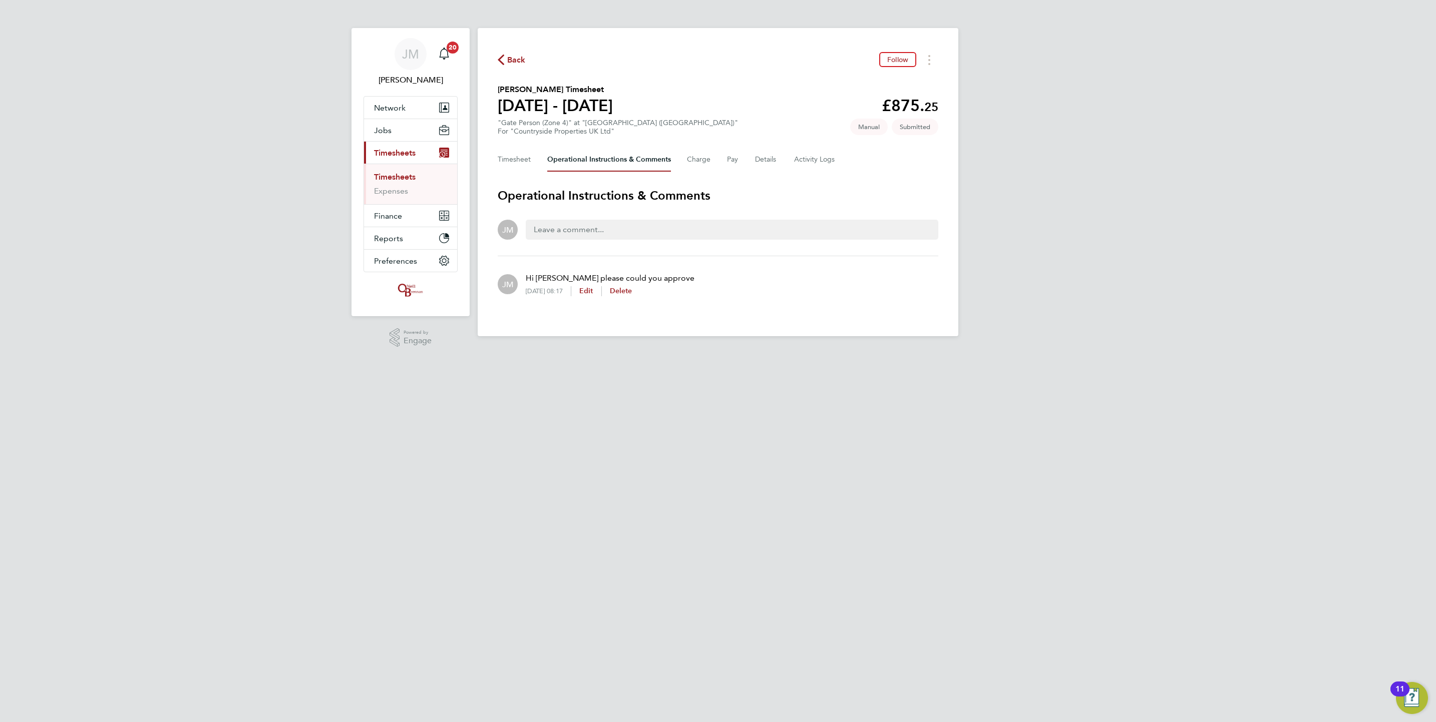
click at [376, 175] on link "Timesheets" at bounding box center [395, 177] width 42 height 10
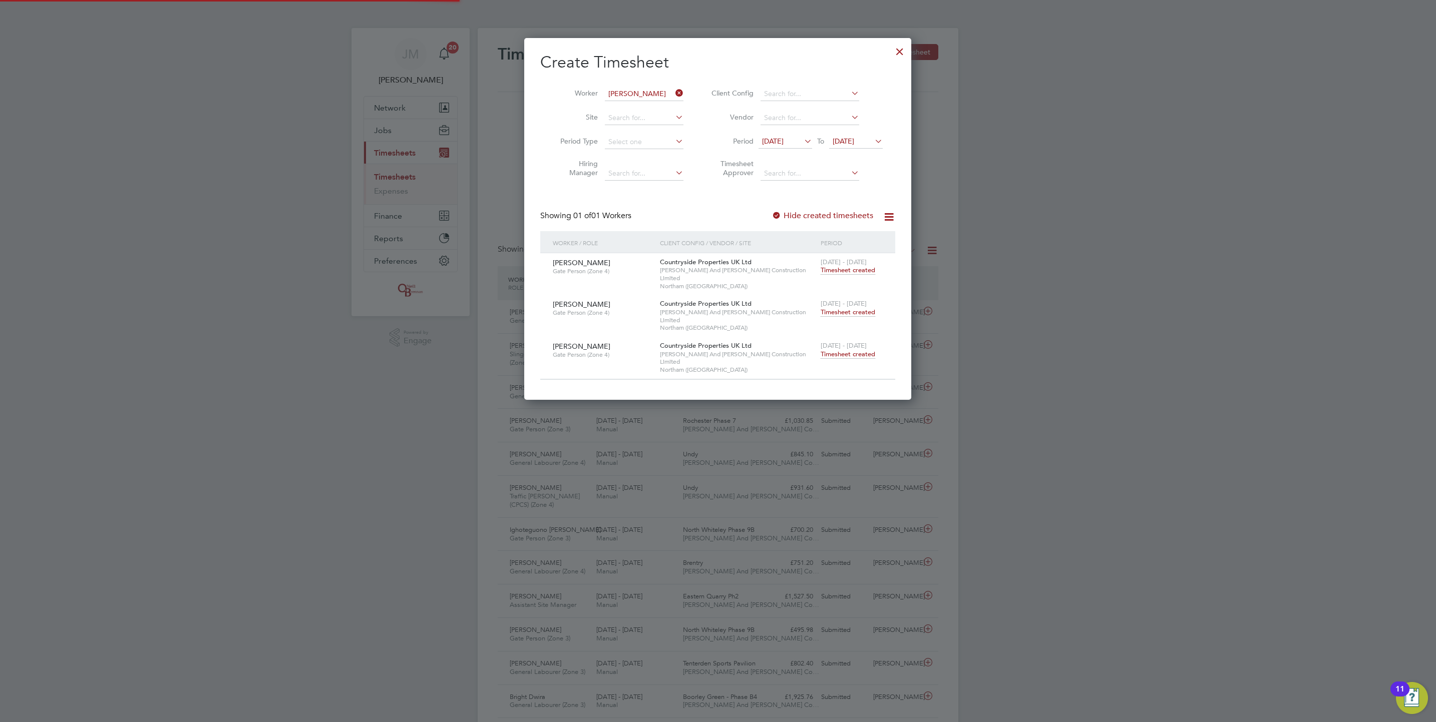
scroll to position [26, 87]
click at [673, 90] on icon at bounding box center [673, 93] width 0 height 14
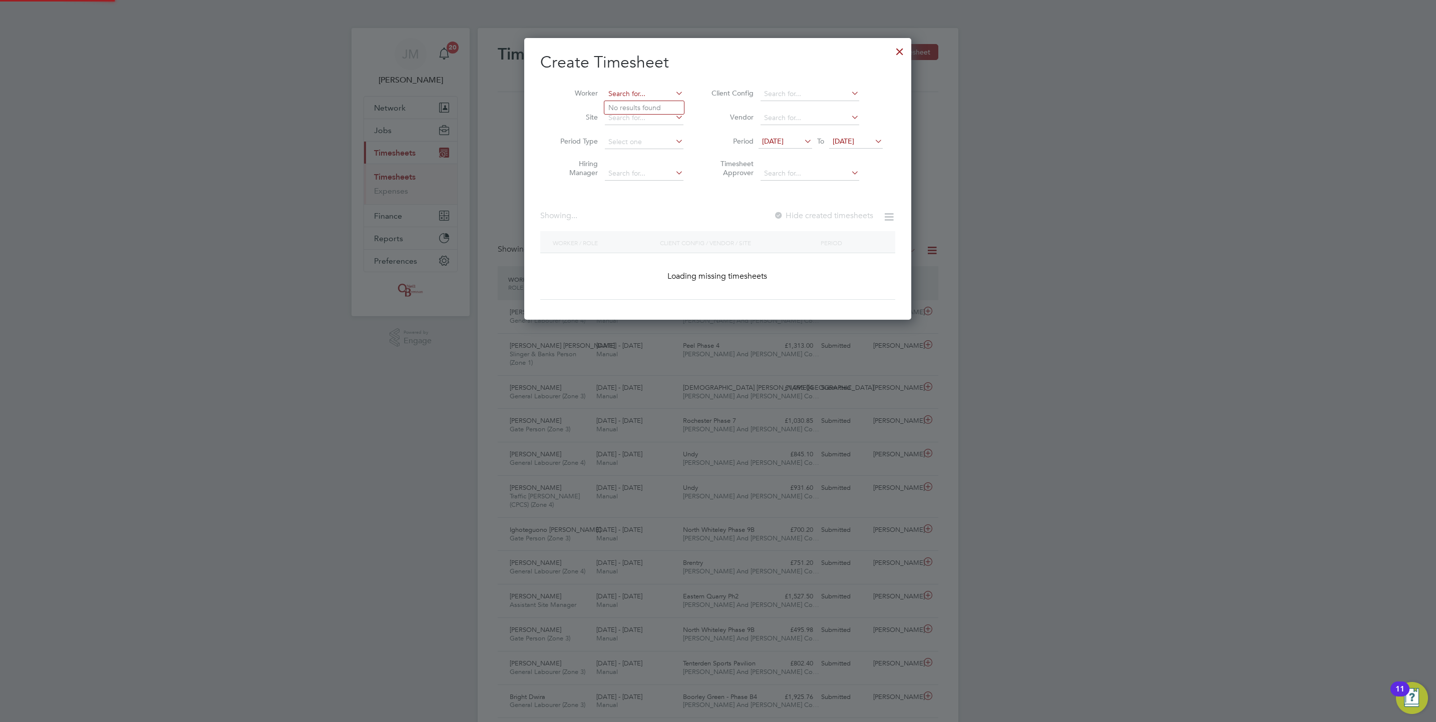
click at [645, 87] on input at bounding box center [644, 94] width 79 height 14
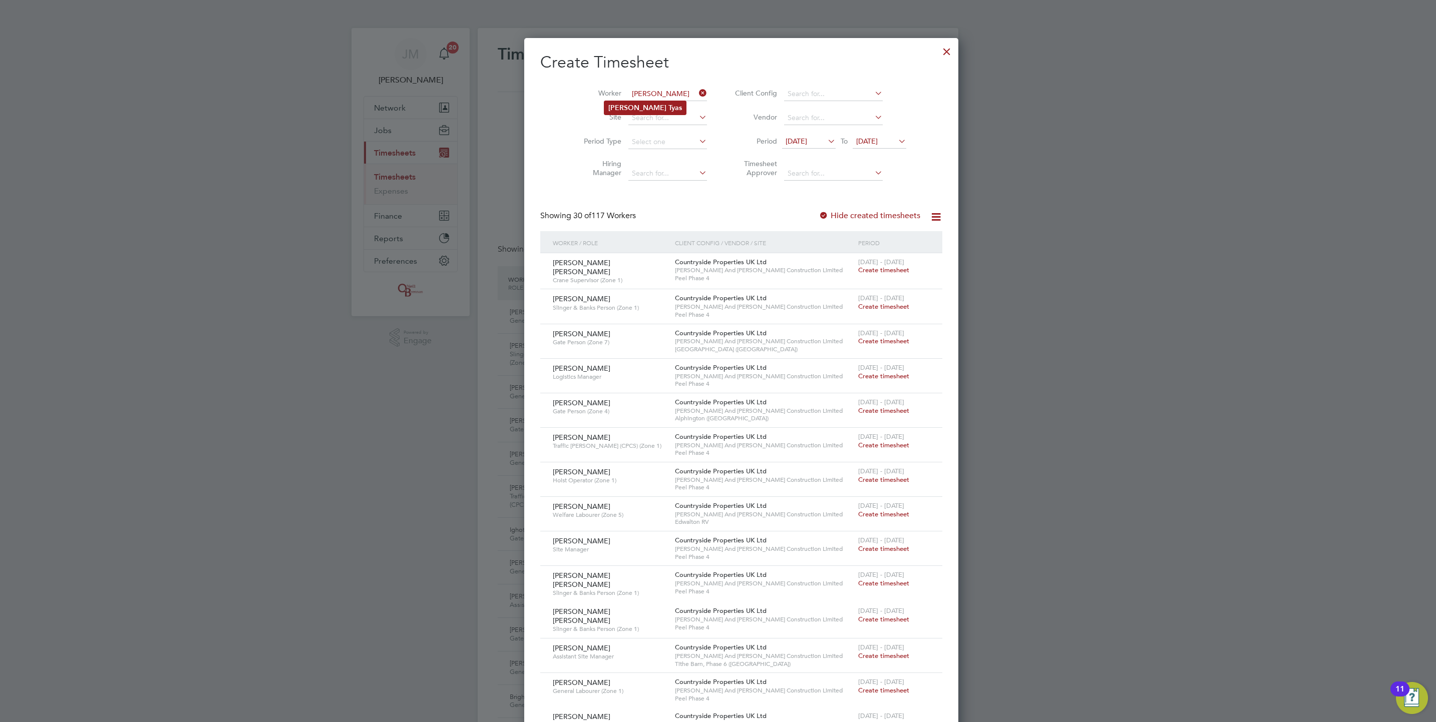
click at [638, 112] on li "[PERSON_NAME]" at bounding box center [645, 108] width 82 height 14
type input "[PERSON_NAME]"
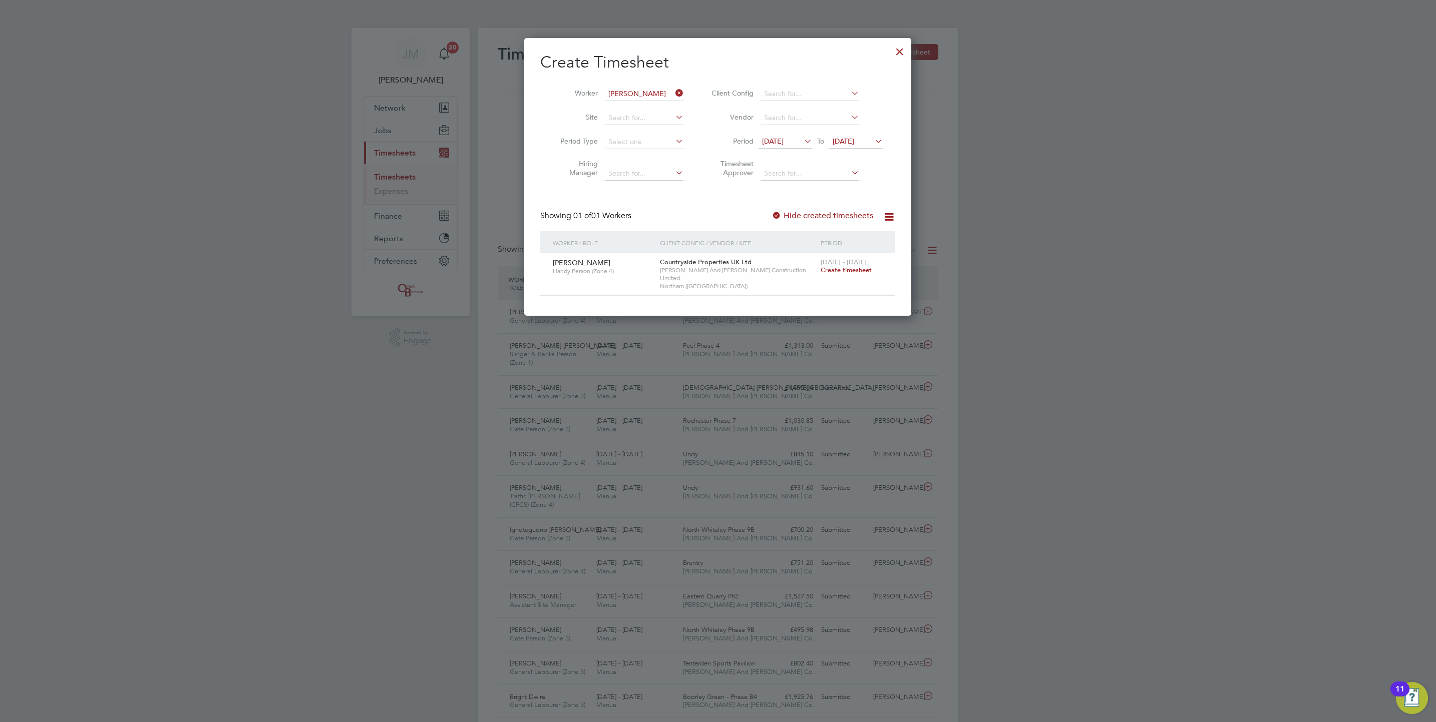
click at [835, 218] on label "Hide created timesheets" at bounding box center [822, 216] width 102 height 10
click at [842, 218] on label "Hide created timesheets" at bounding box center [822, 216] width 102 height 10
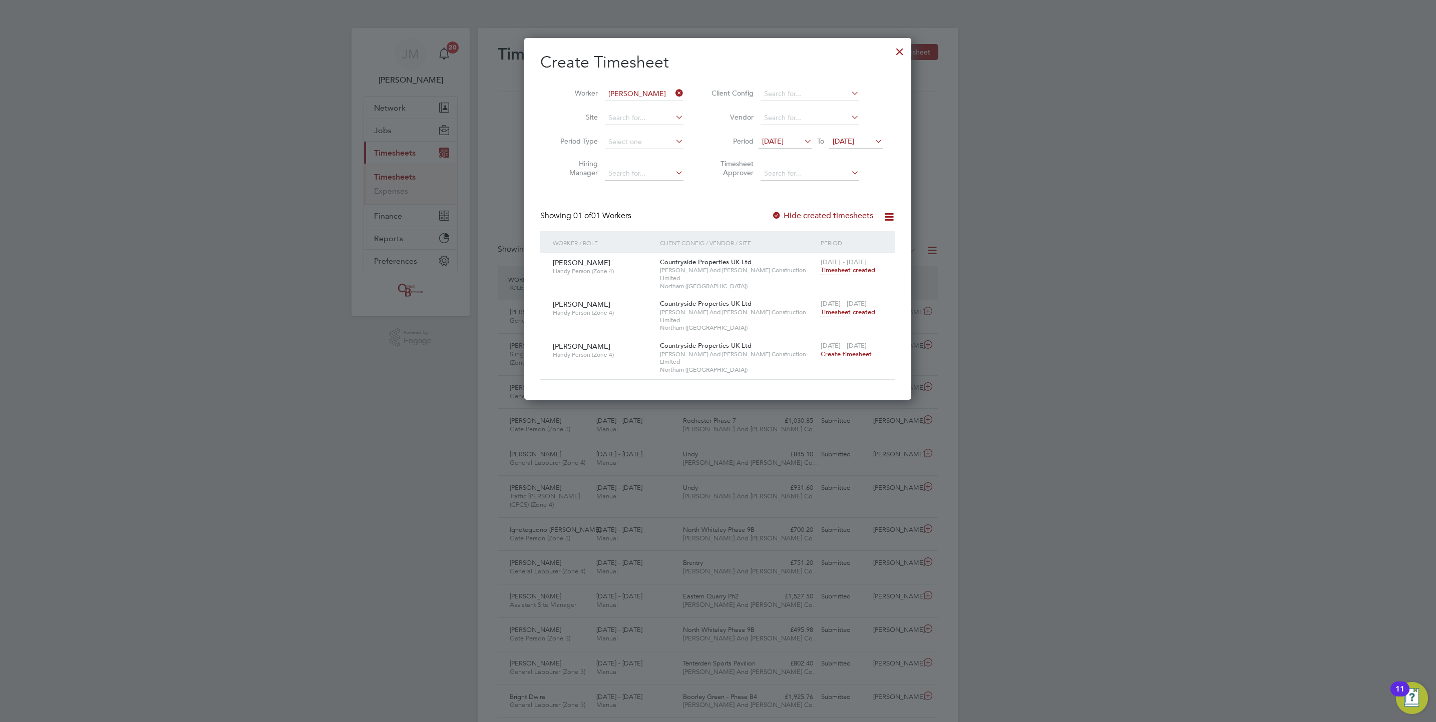
click at [851, 308] on span "Timesheet created" at bounding box center [847, 312] width 55 height 9
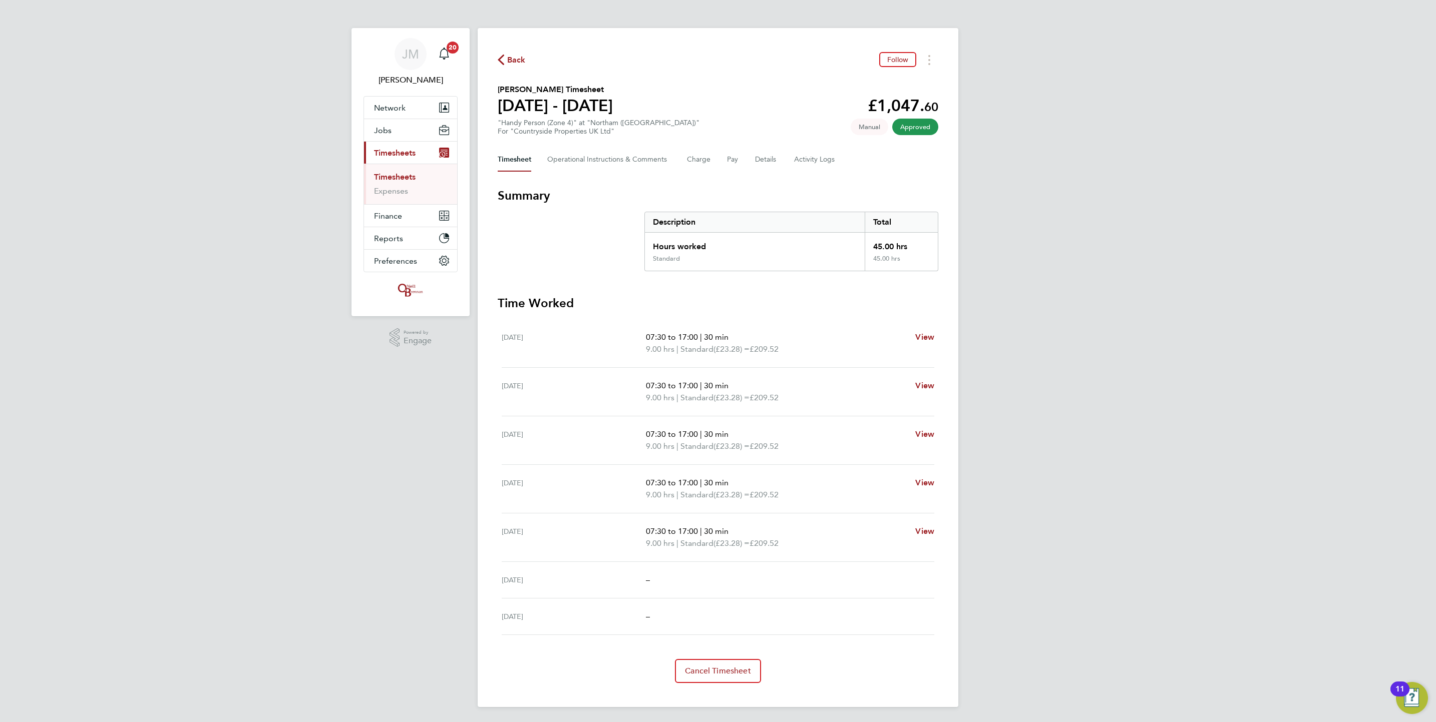
click at [404, 177] on link "Timesheets" at bounding box center [395, 177] width 42 height 10
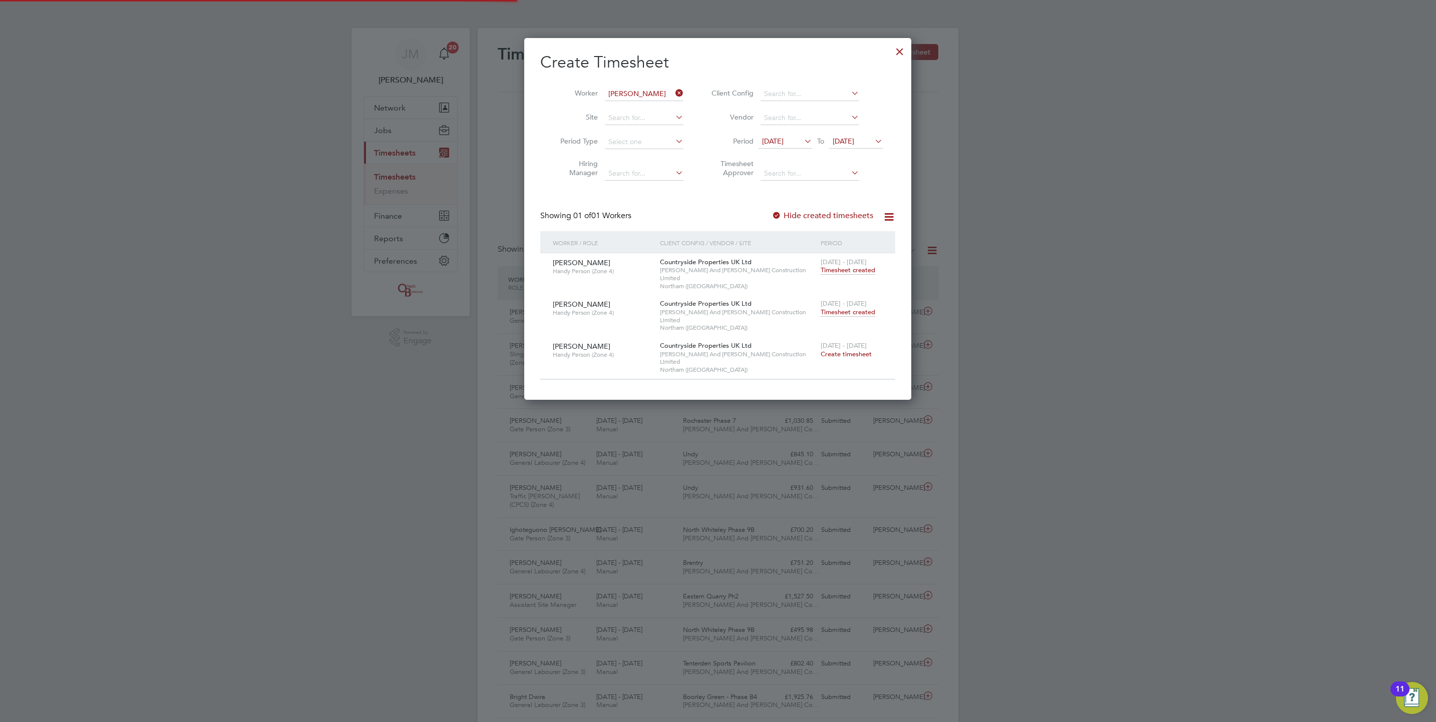
scroll to position [26, 87]
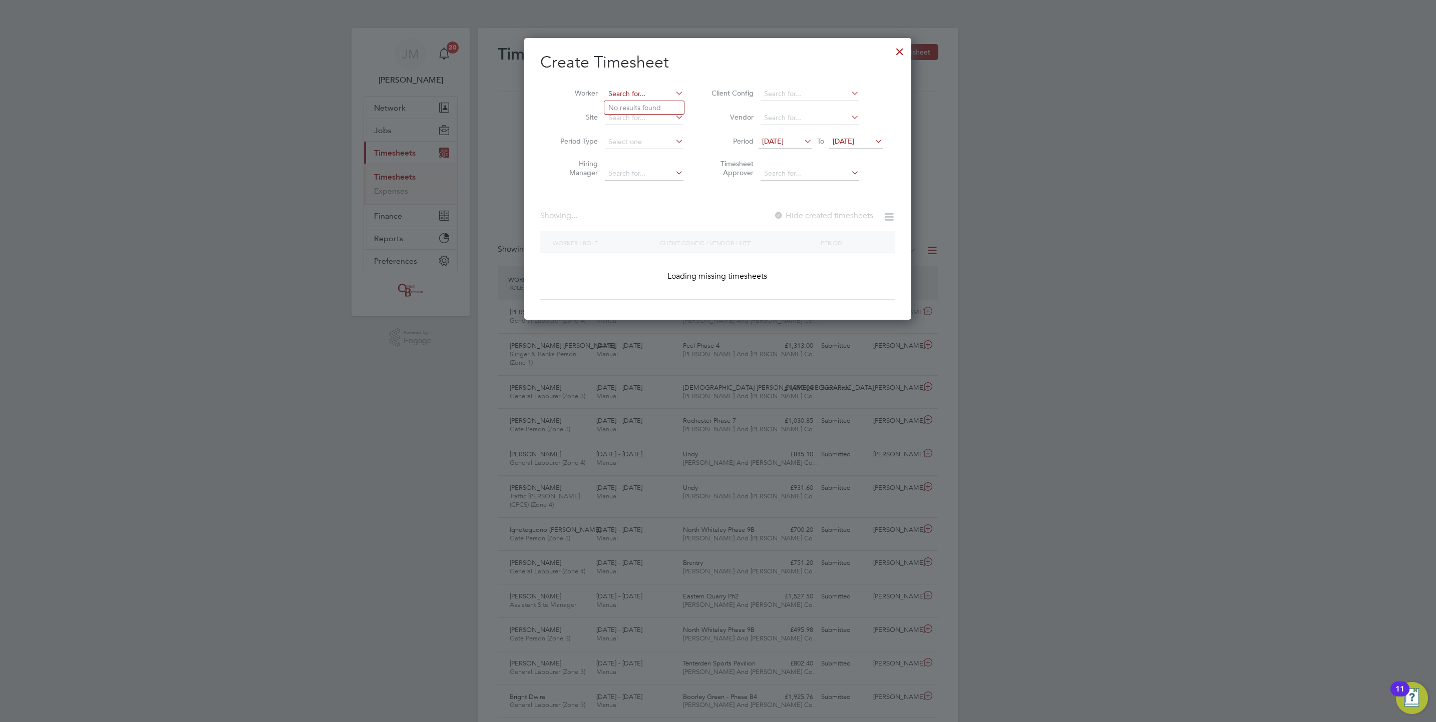
click at [653, 94] on input at bounding box center [644, 94] width 79 height 14
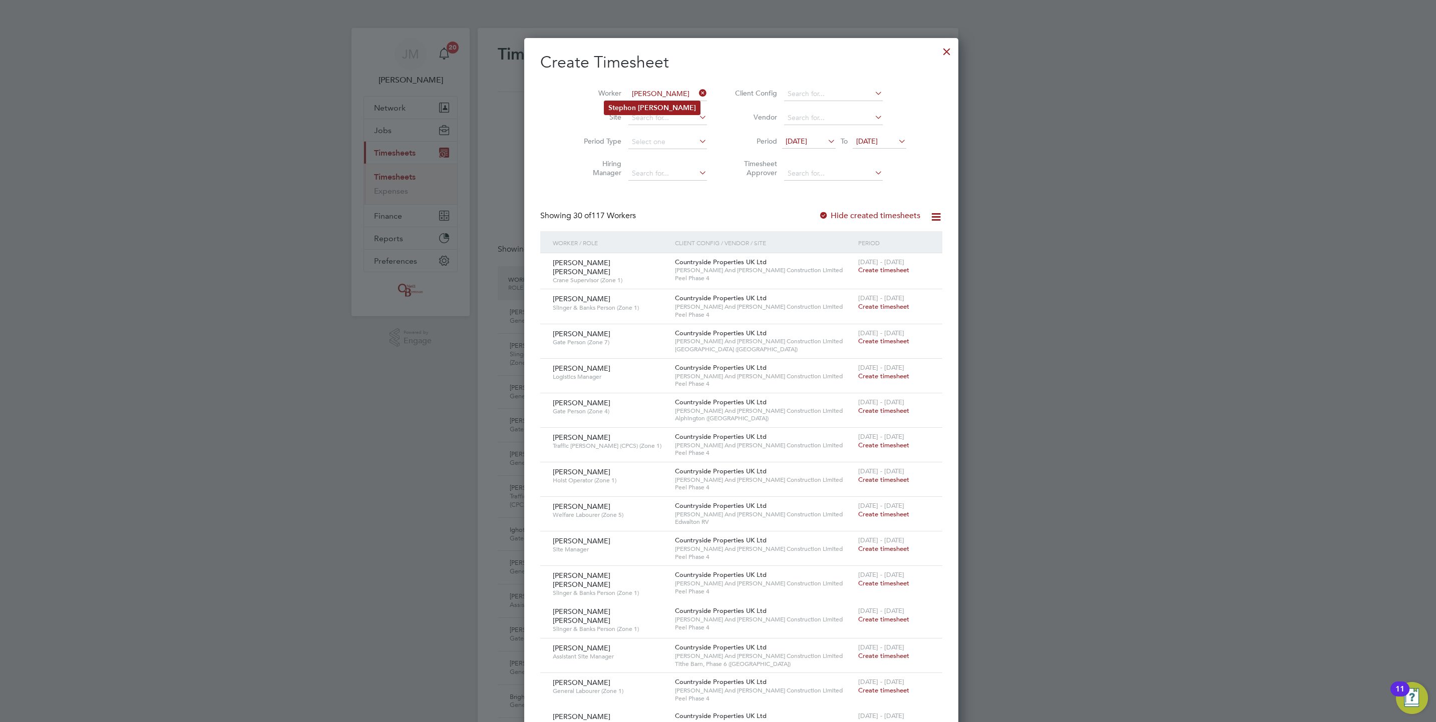
click at [644, 104] on b "[PERSON_NAME]" at bounding box center [667, 108] width 58 height 9
type input "[PERSON_NAME]"
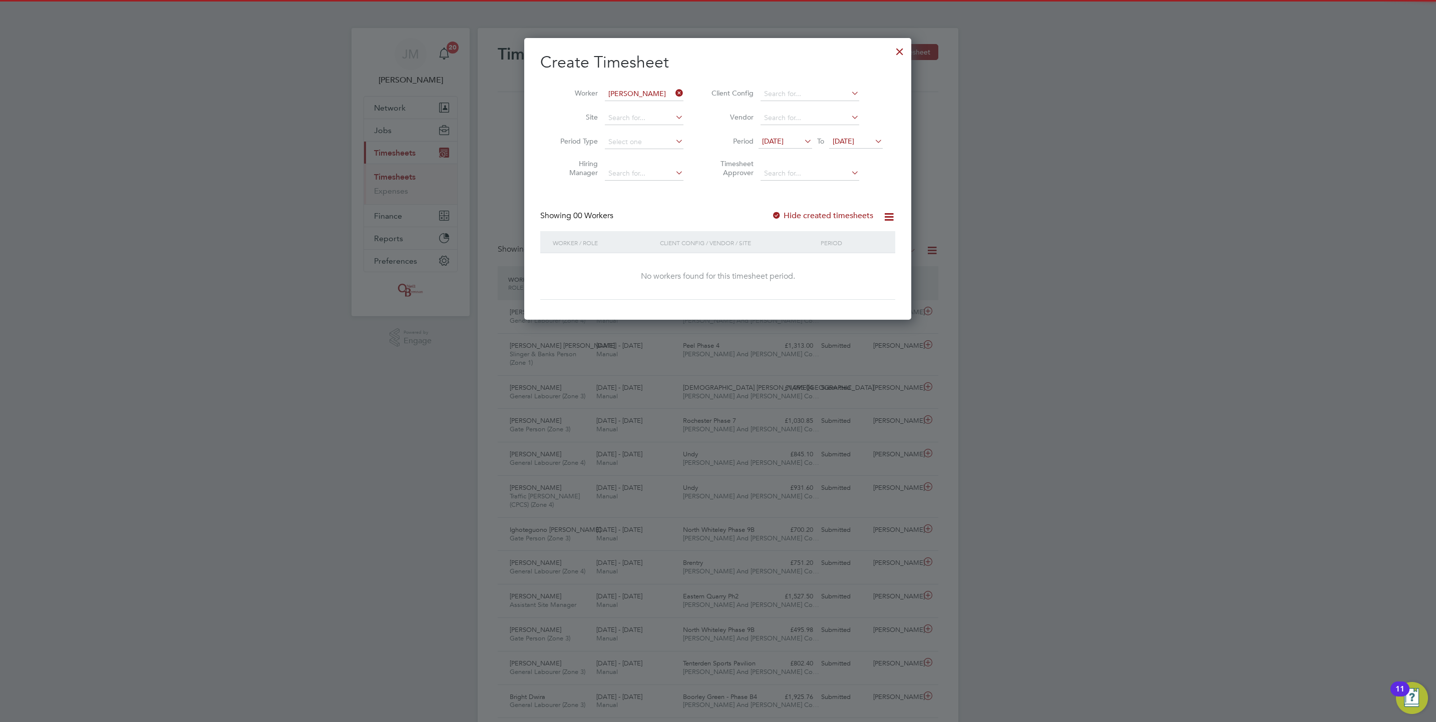
click at [781, 208] on div "Create Timesheet Worker [PERSON_NAME] Site Period Type Hiring Manager Client Co…" at bounding box center [717, 176] width 355 height 248
click at [791, 215] on label "Hide created timesheets" at bounding box center [822, 216] width 102 height 10
click at [865, 135] on span "[DATE]" at bounding box center [856, 142] width 54 height 14
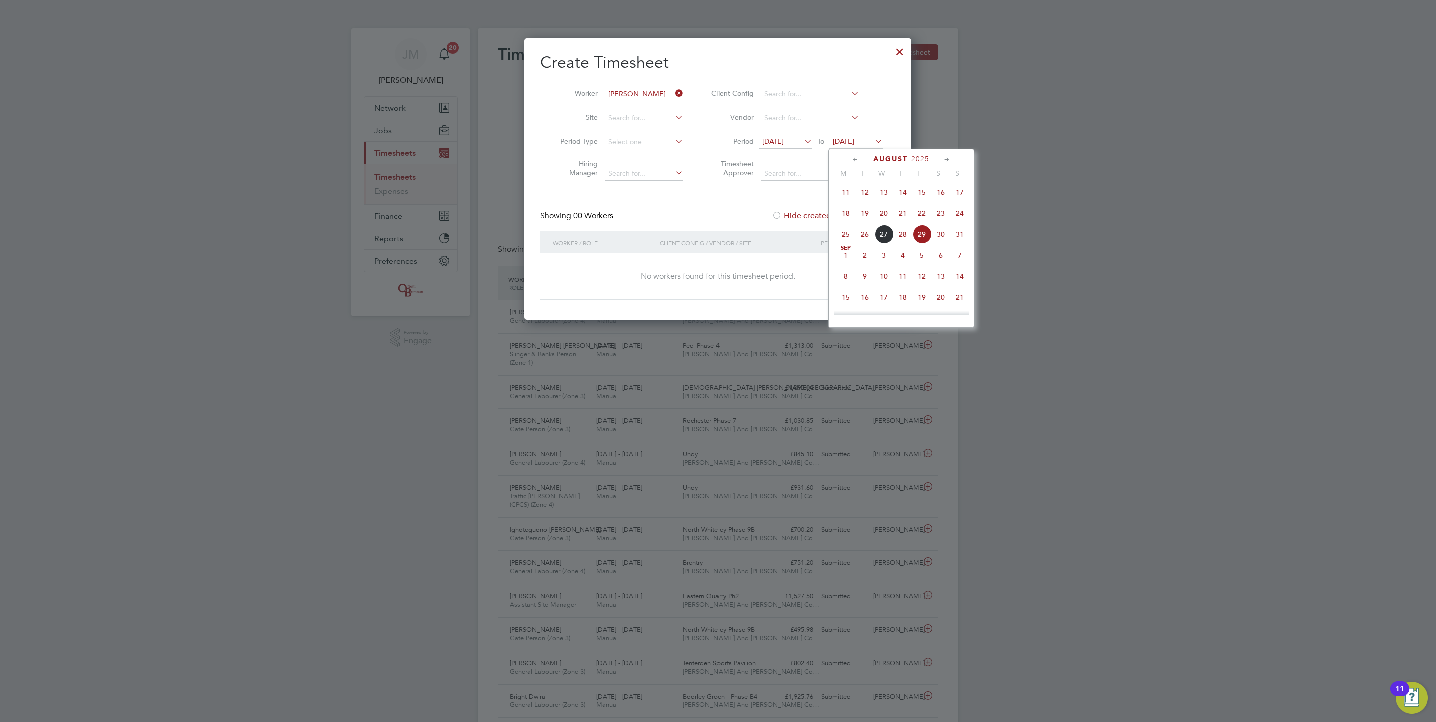
click at [927, 259] on span "5" at bounding box center [921, 255] width 19 height 19
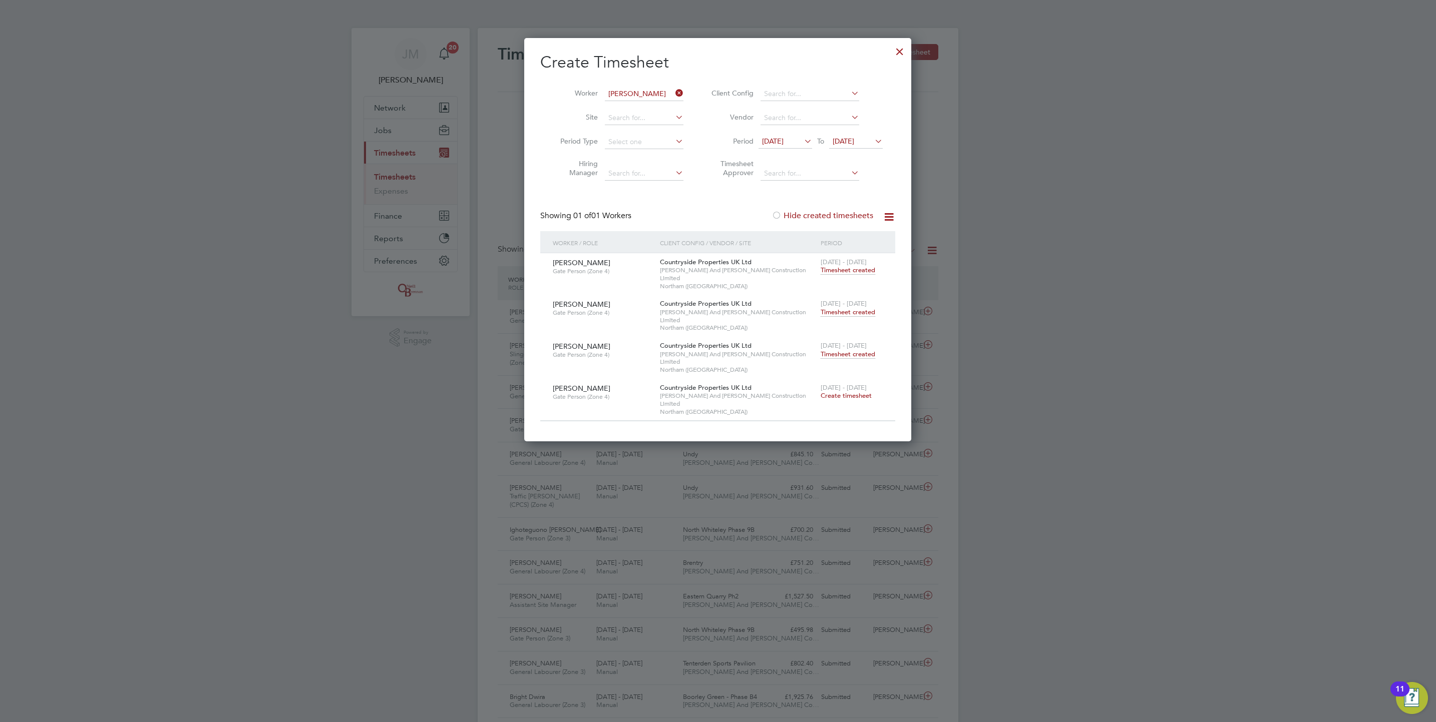
click at [859, 308] on span "Timesheet created" at bounding box center [847, 312] width 55 height 9
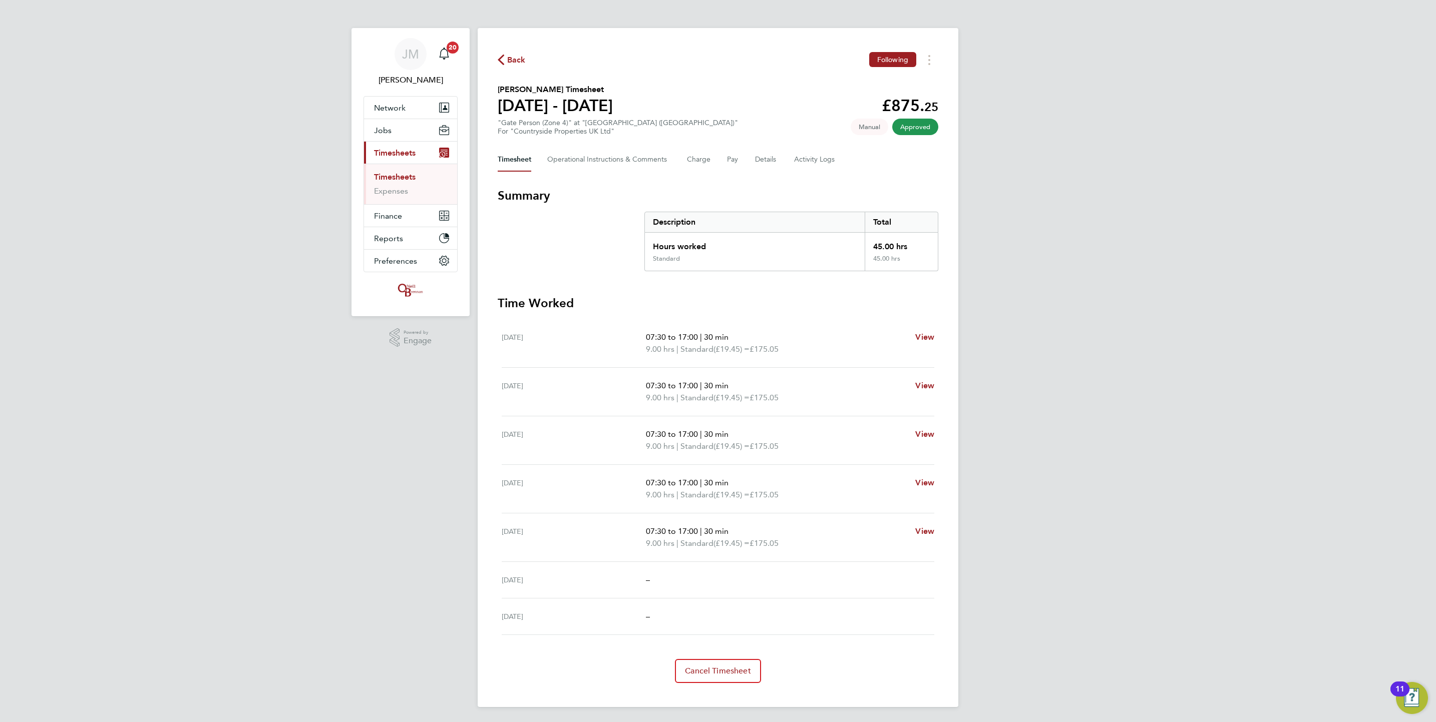
click at [1162, 145] on div "[PERSON_NAME] Notifications 20 Applications: Network Team Members Businesses Si…" at bounding box center [718, 361] width 1436 height 723
click at [406, 179] on link "Timesheets" at bounding box center [395, 177] width 42 height 10
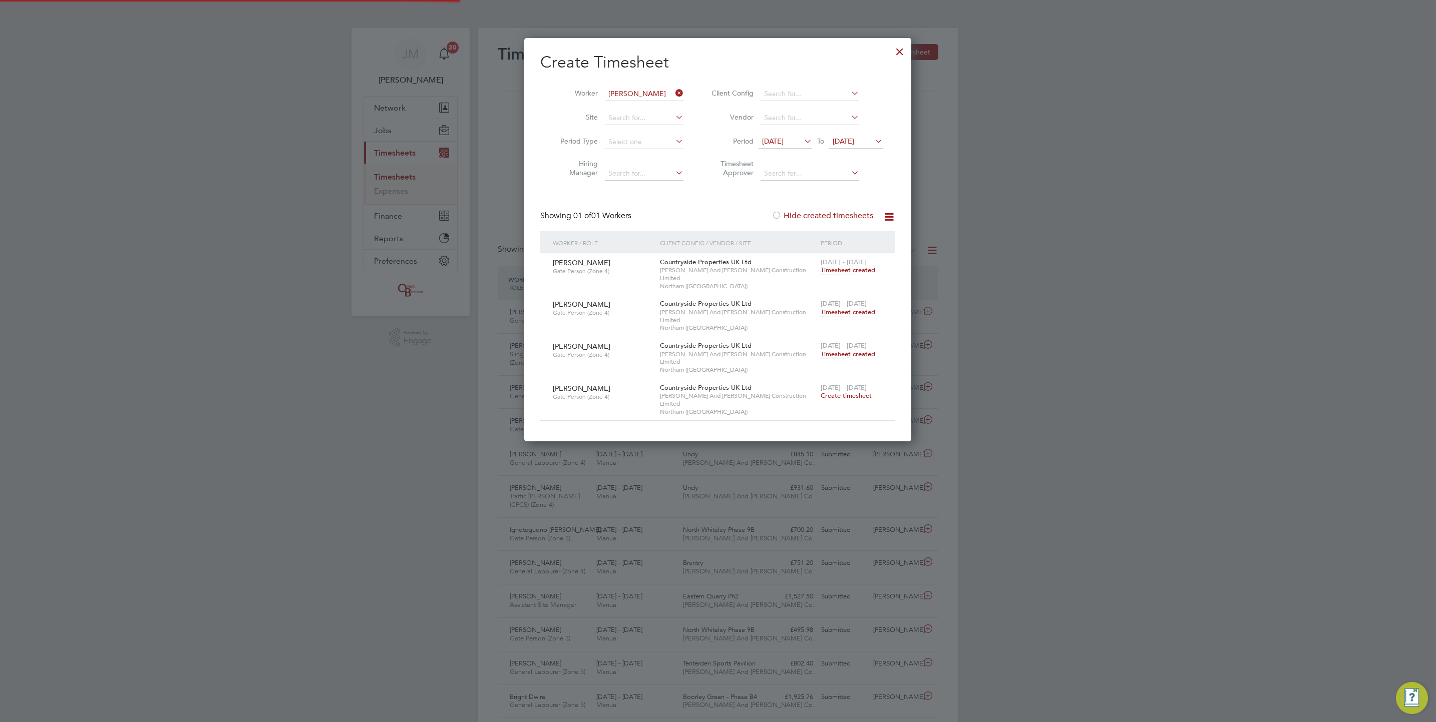
scroll to position [26, 87]
click at [673, 91] on icon at bounding box center [673, 93] width 0 height 14
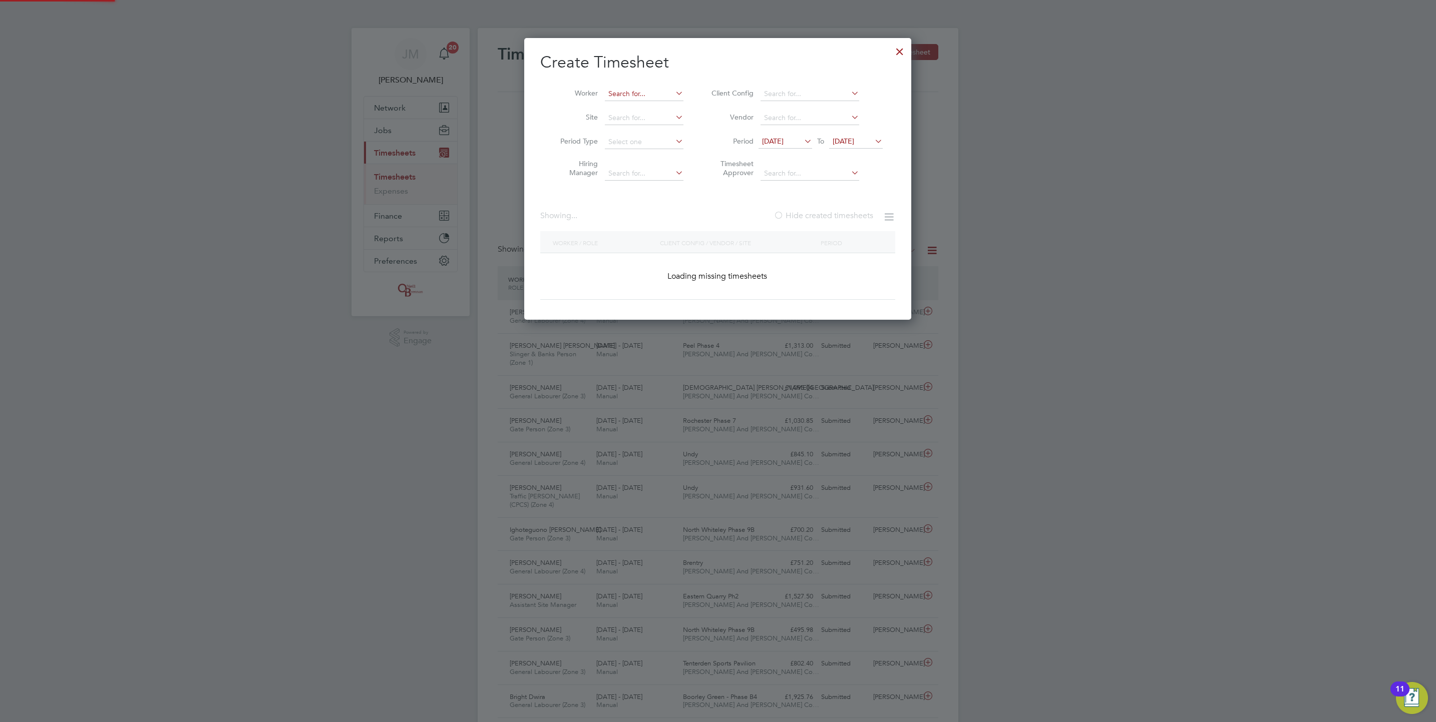
click at [663, 94] on input at bounding box center [644, 94] width 79 height 14
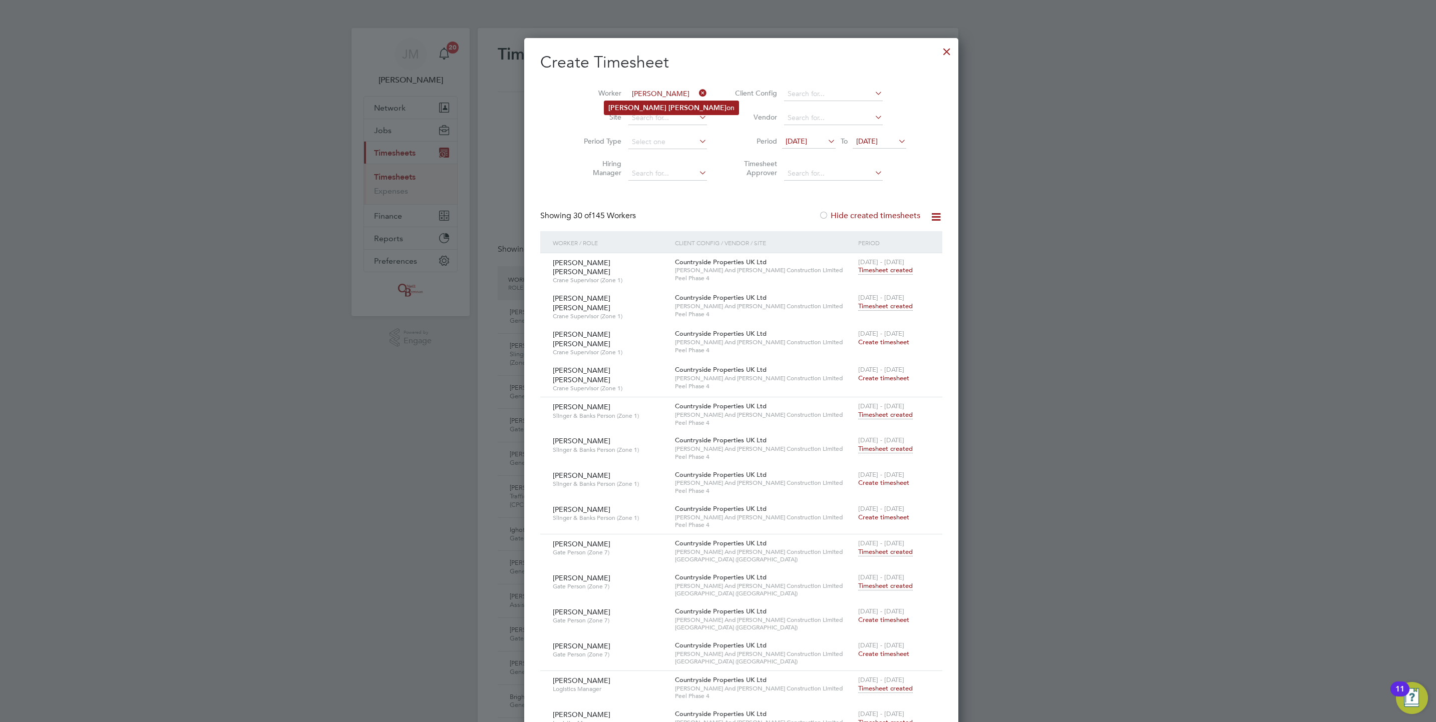
click at [661, 107] on li "[PERSON_NAME] on" at bounding box center [671, 108] width 134 height 14
type input "[PERSON_NAME]"
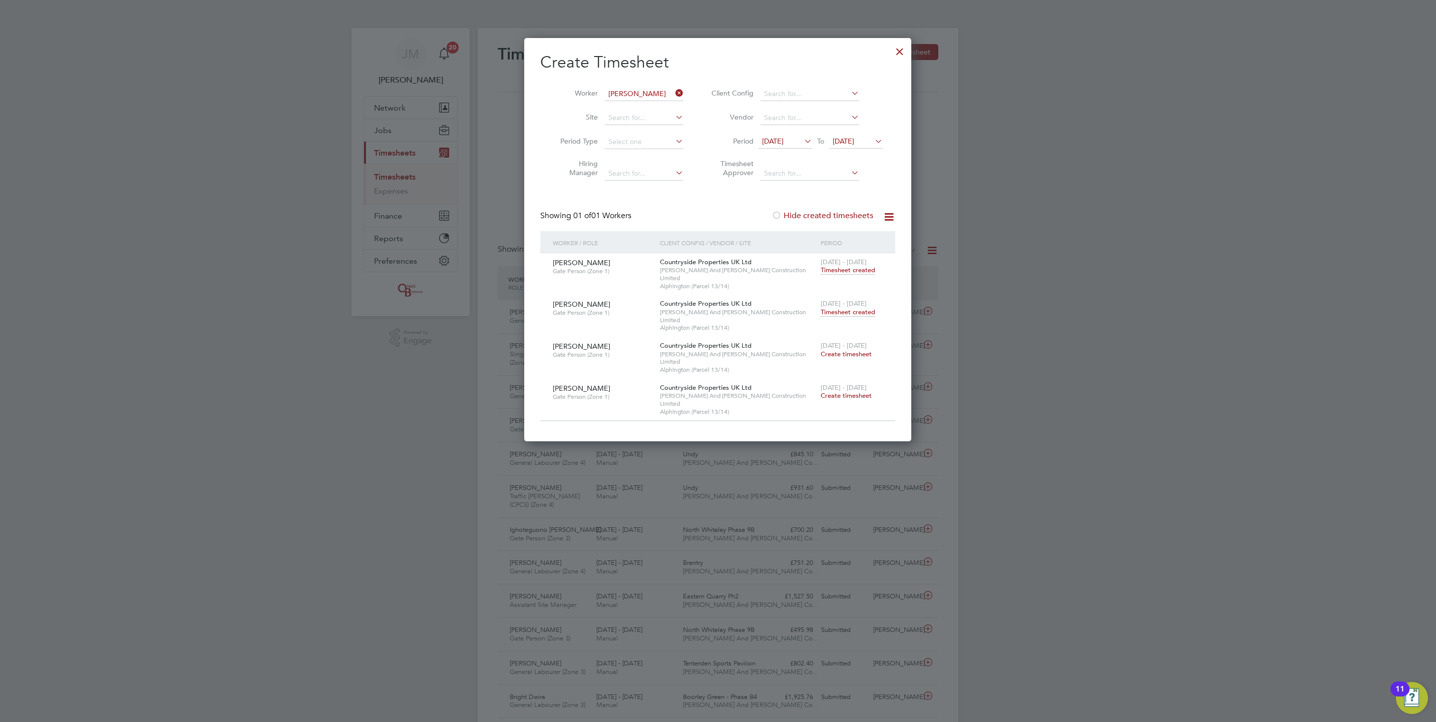
click at [850, 308] on span "Timesheet created" at bounding box center [847, 312] width 55 height 9
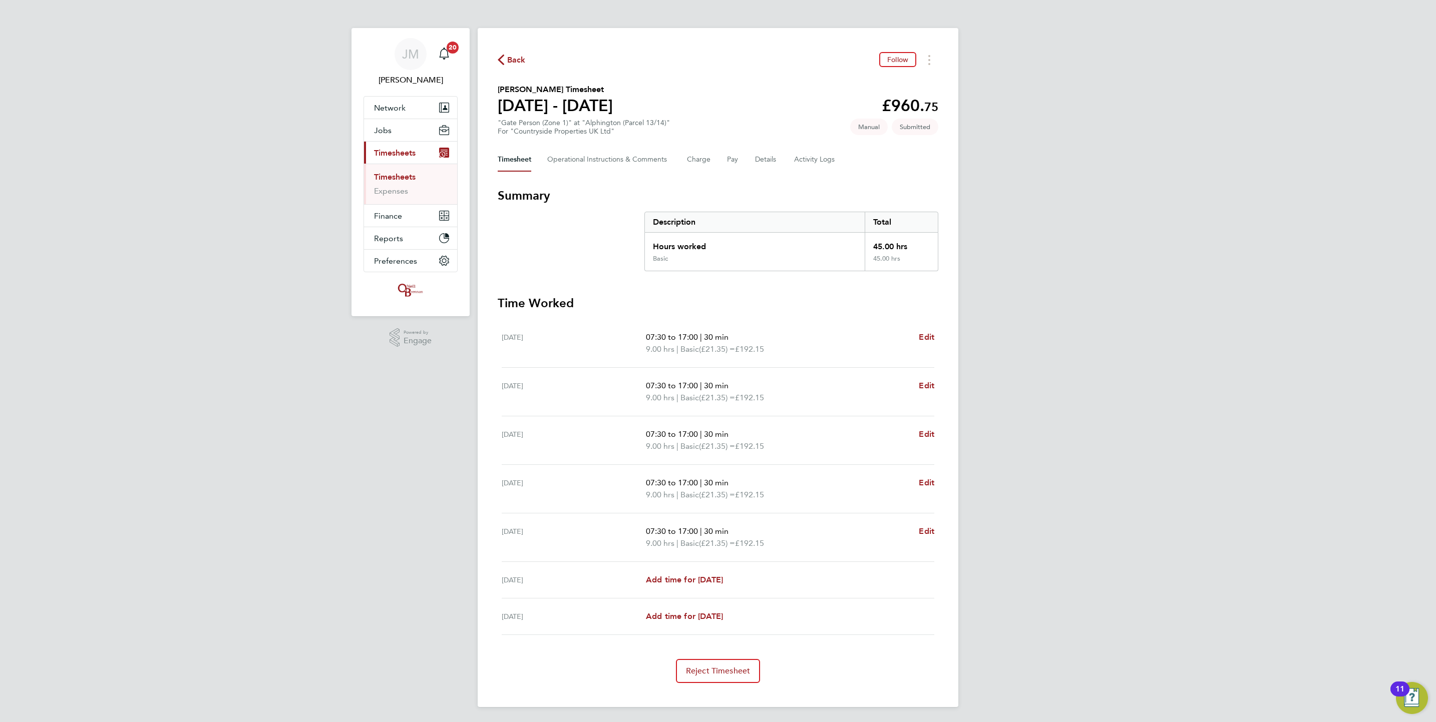
drag, startPoint x: 398, startPoint y: 175, endPoint x: 526, endPoint y: 126, distance: 136.6
click at [398, 175] on link "Timesheets" at bounding box center [395, 177] width 42 height 10
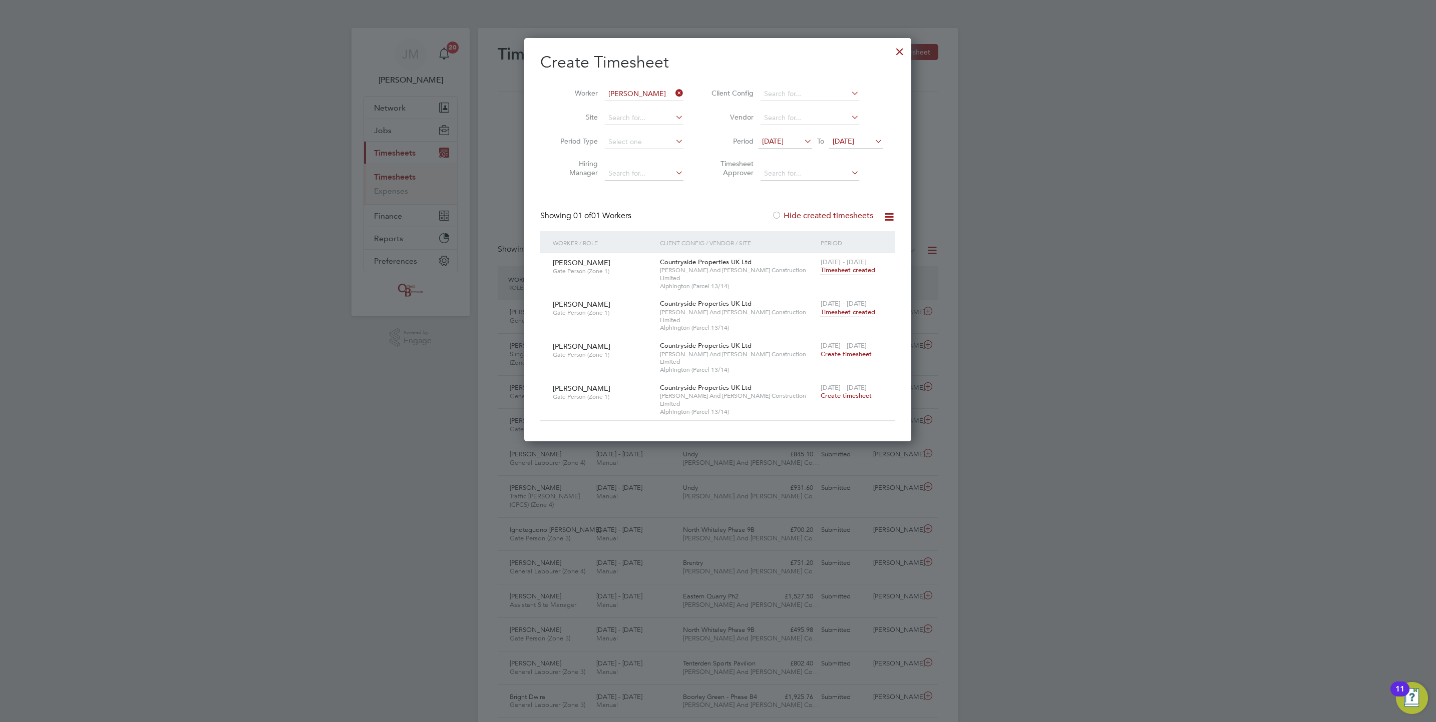
click at [673, 88] on icon at bounding box center [673, 93] width 0 height 14
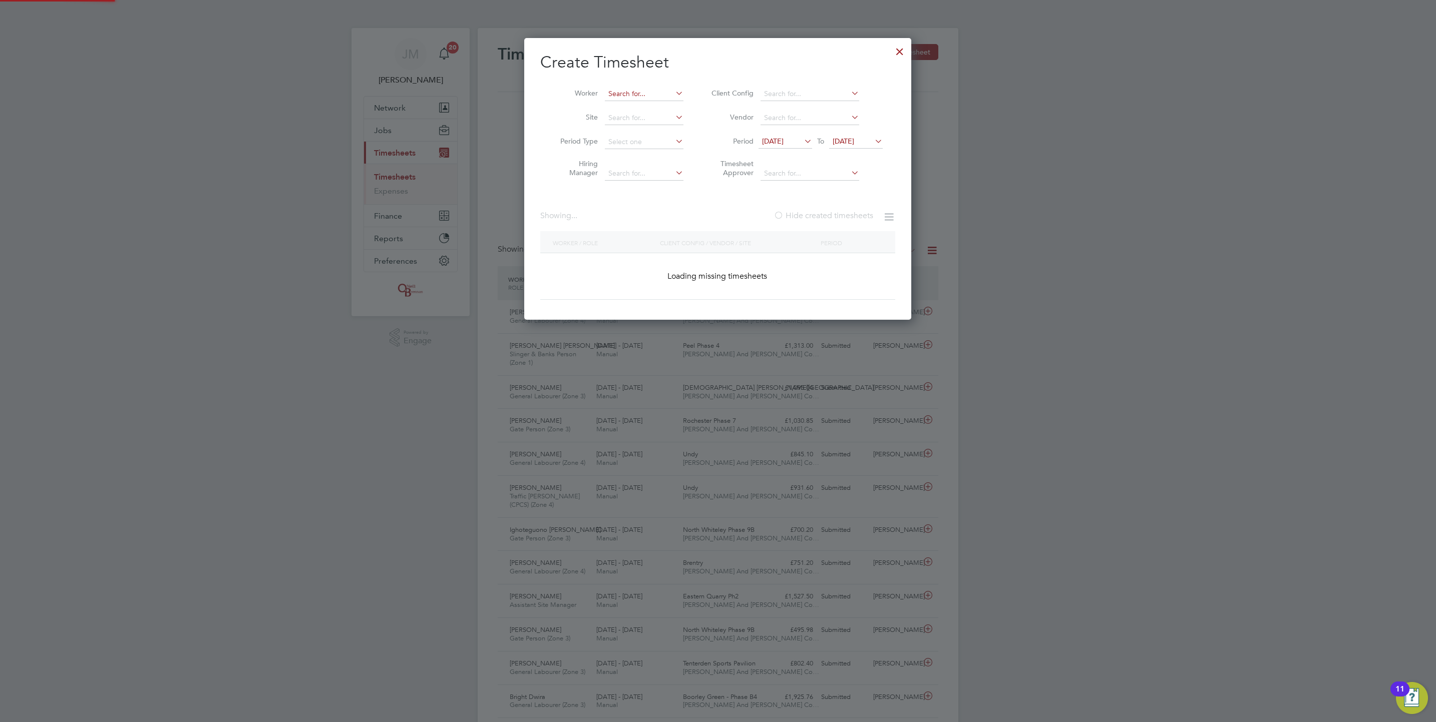
click at [638, 88] on input at bounding box center [644, 94] width 79 height 14
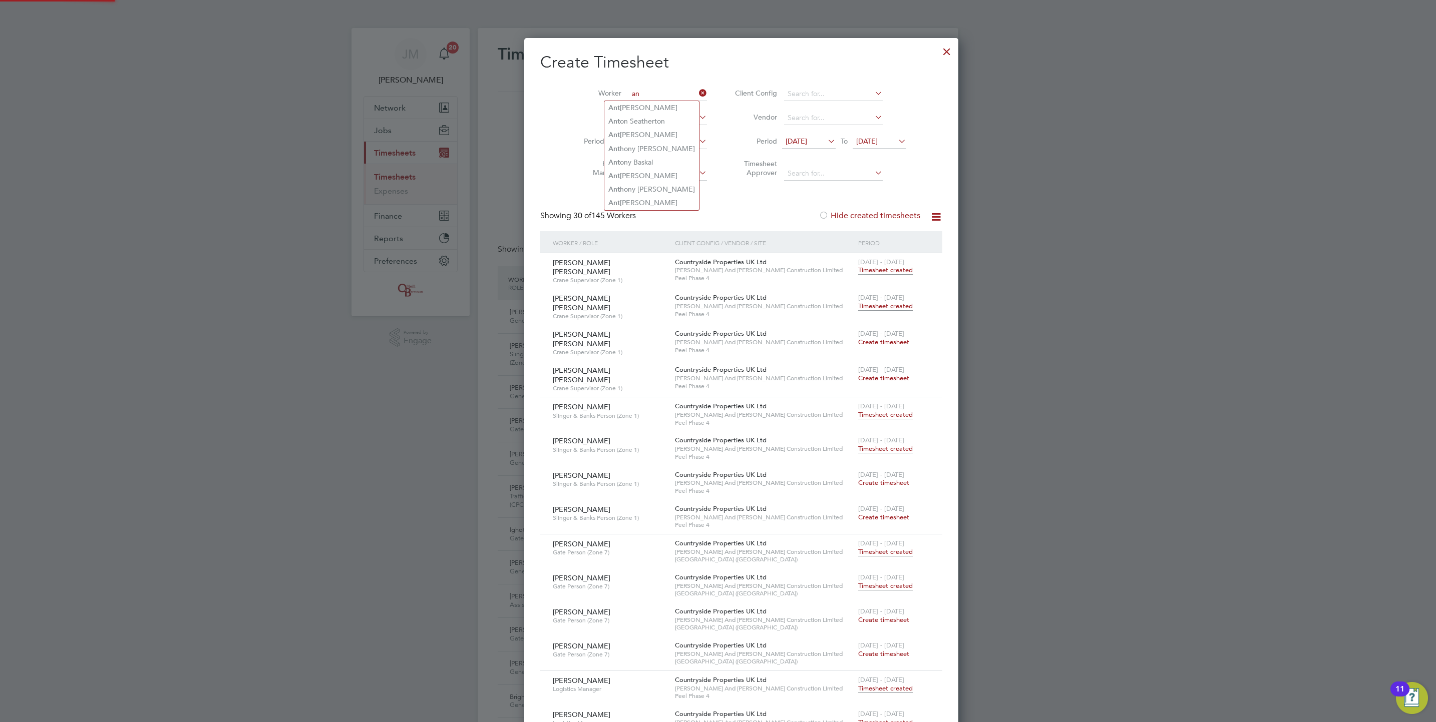
type input "a"
click at [643, 102] on li "[PERSON_NAME]" at bounding box center [648, 108] width 89 height 14
type input "[PERSON_NAME]"
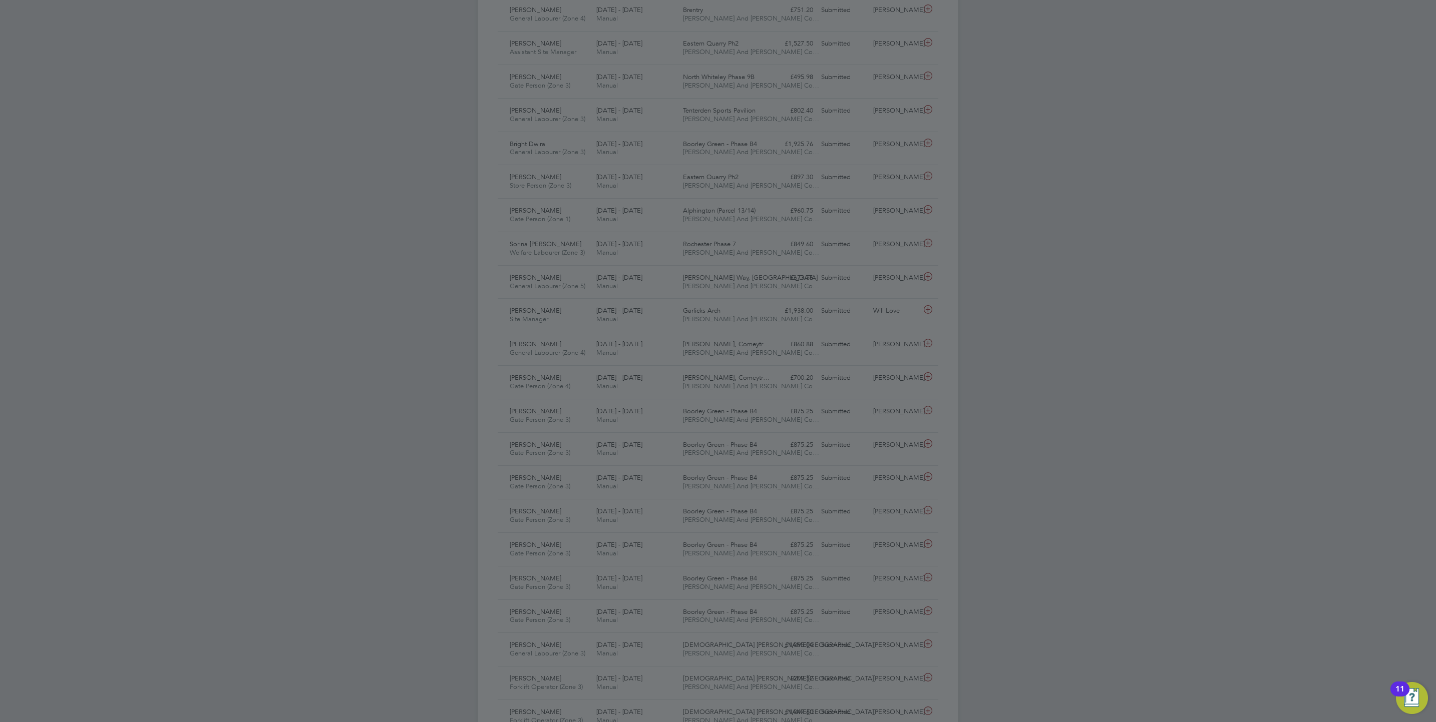
scroll to position [672, 0]
